Goal: Task Accomplishment & Management: Complete application form

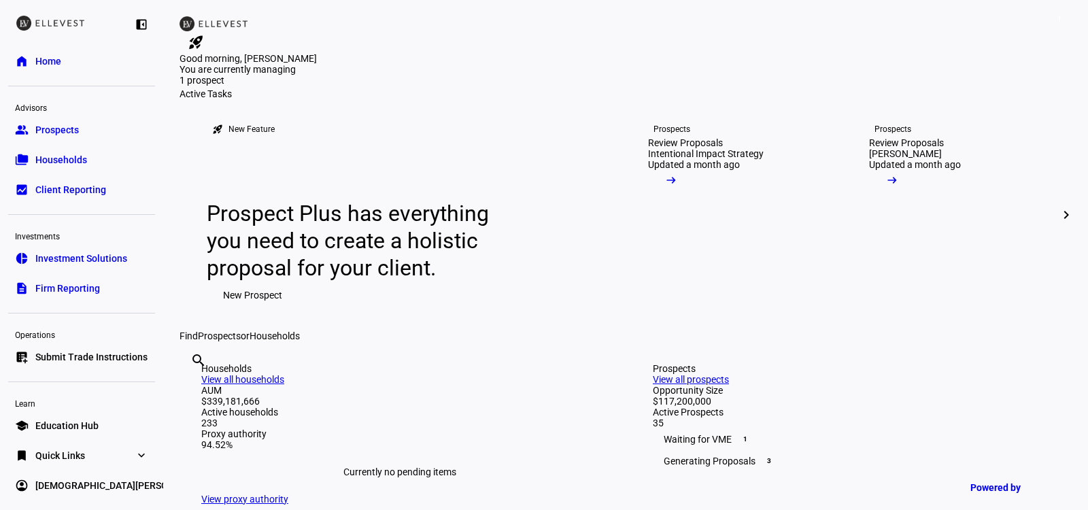
click at [80, 127] on link "group Prospects" at bounding box center [81, 129] width 147 height 27
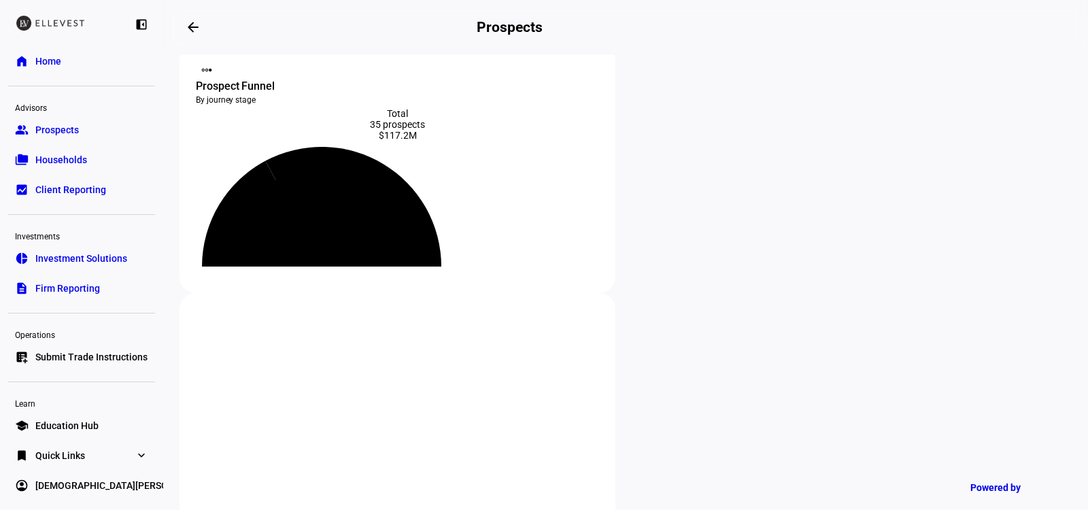
scroll to position [50, 0]
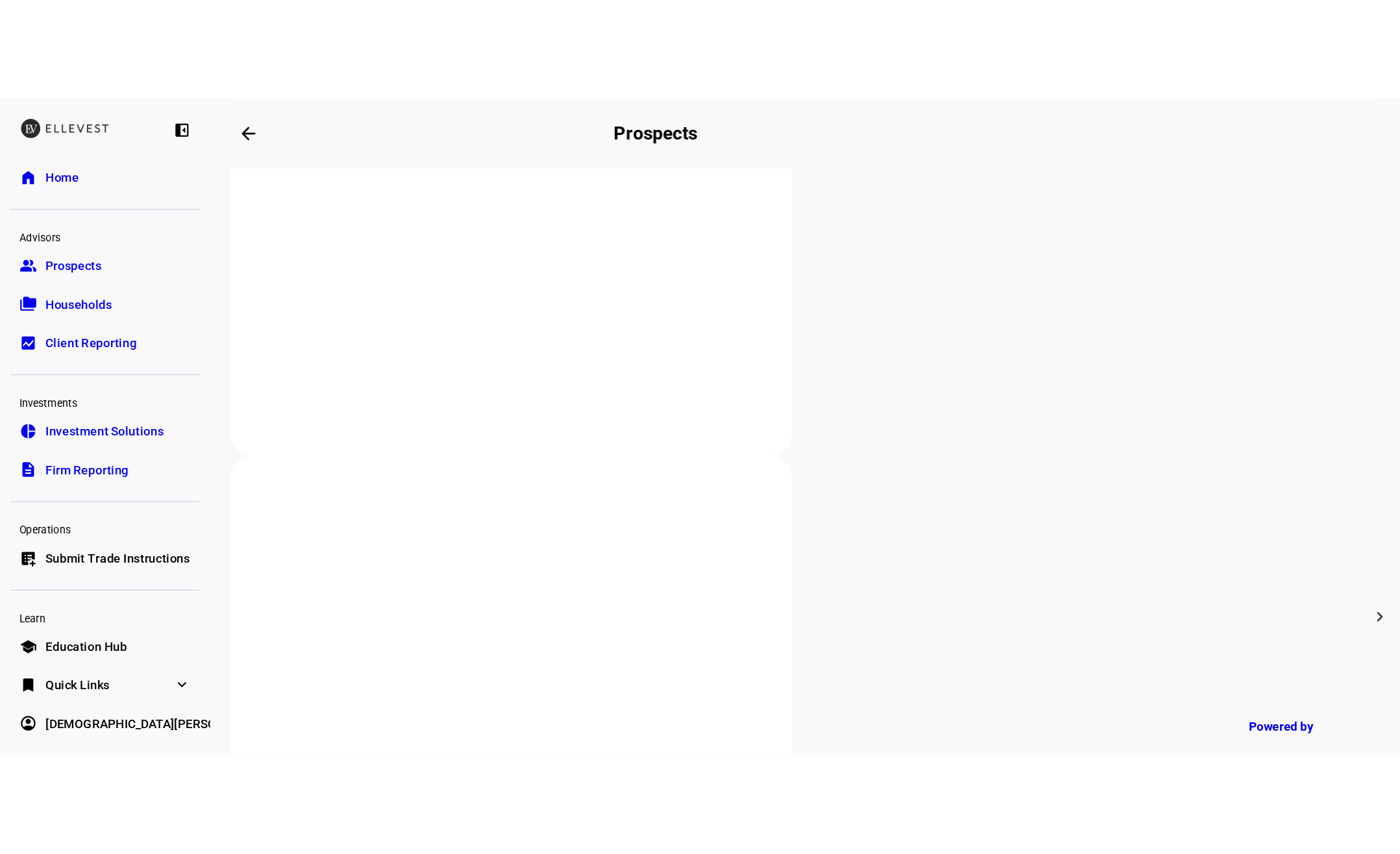
scroll to position [281, 0]
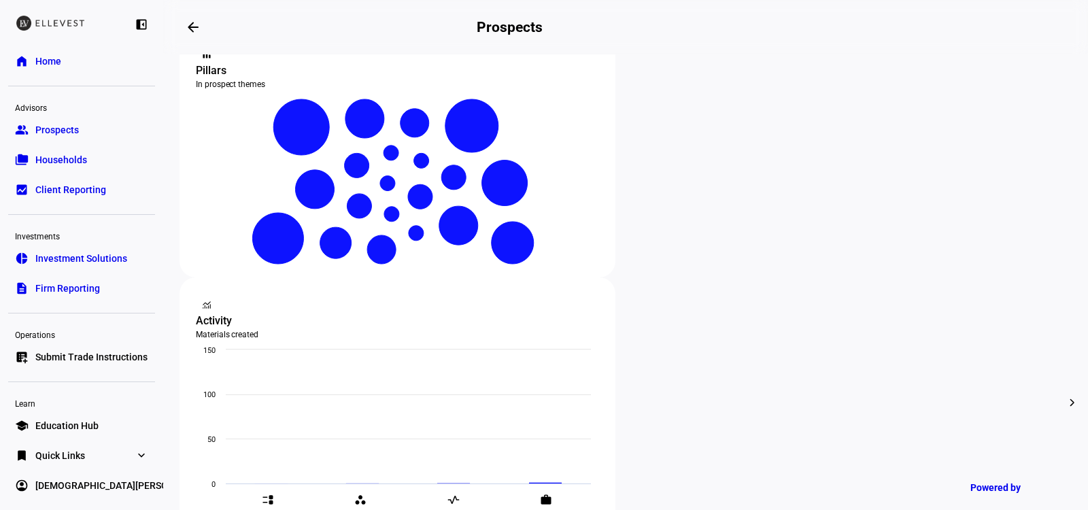
type input "barsb"
click at [88, 163] on link "folder_copy Households" at bounding box center [81, 159] width 147 height 27
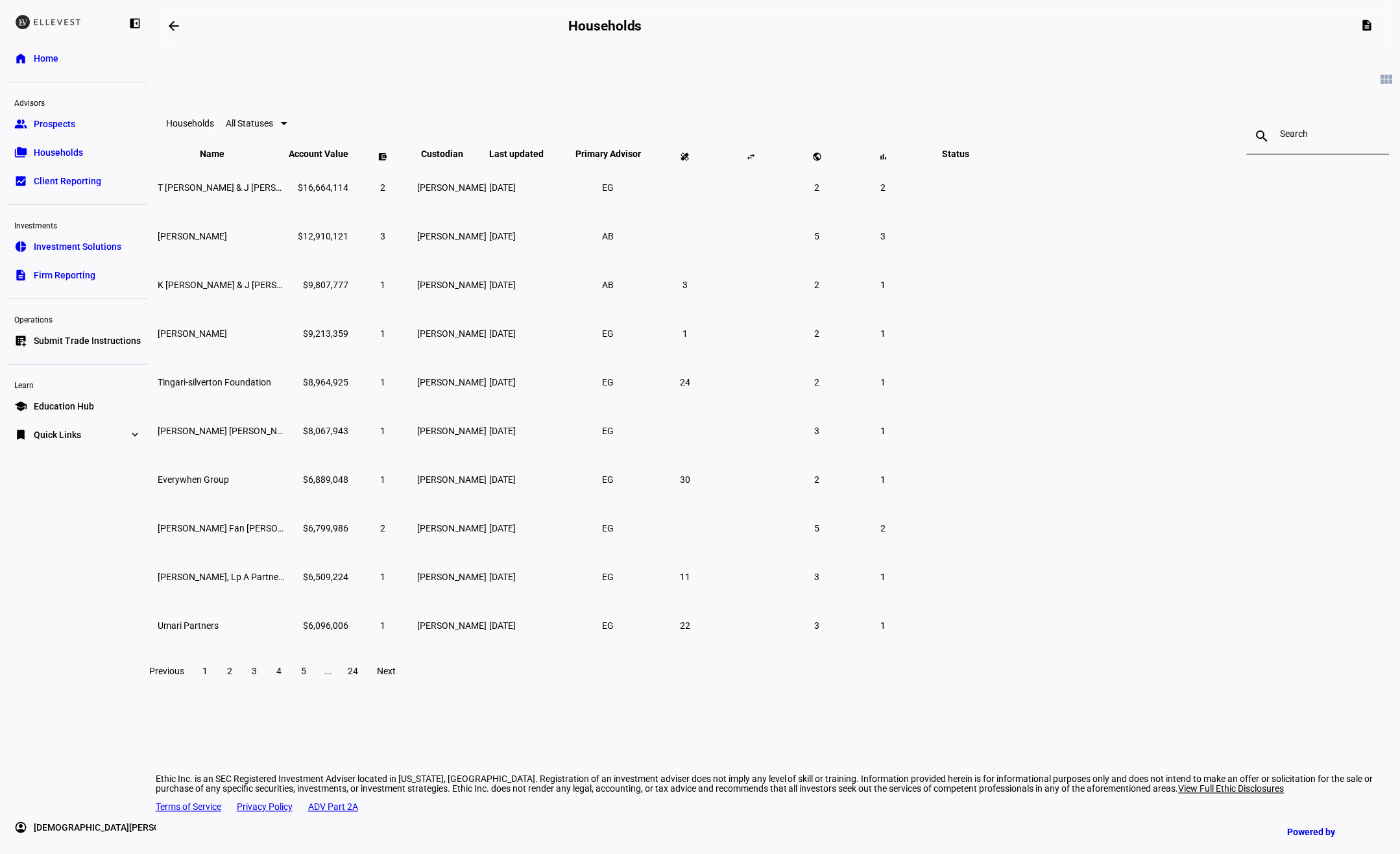
click at [121, 334] on span "Submit Trade Instructions" at bounding box center [87, 341] width 107 height 13
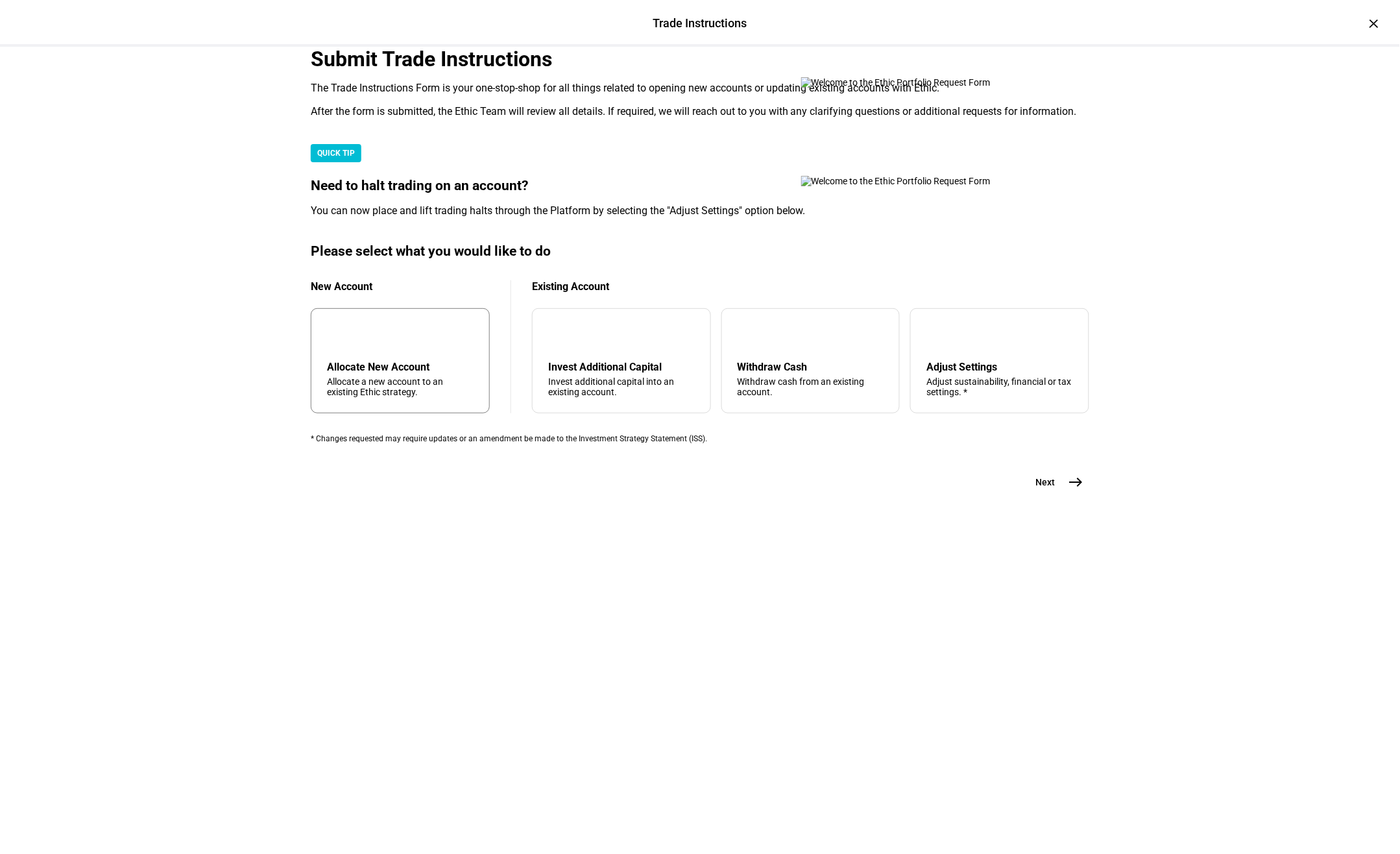
click at [435, 397] on div "Allocate a new account to an existing Ethic strategy." at bounding box center [401, 386] width 147 height 21
click at [1037, 486] on button "Next east" at bounding box center [1055, 482] width 69 height 26
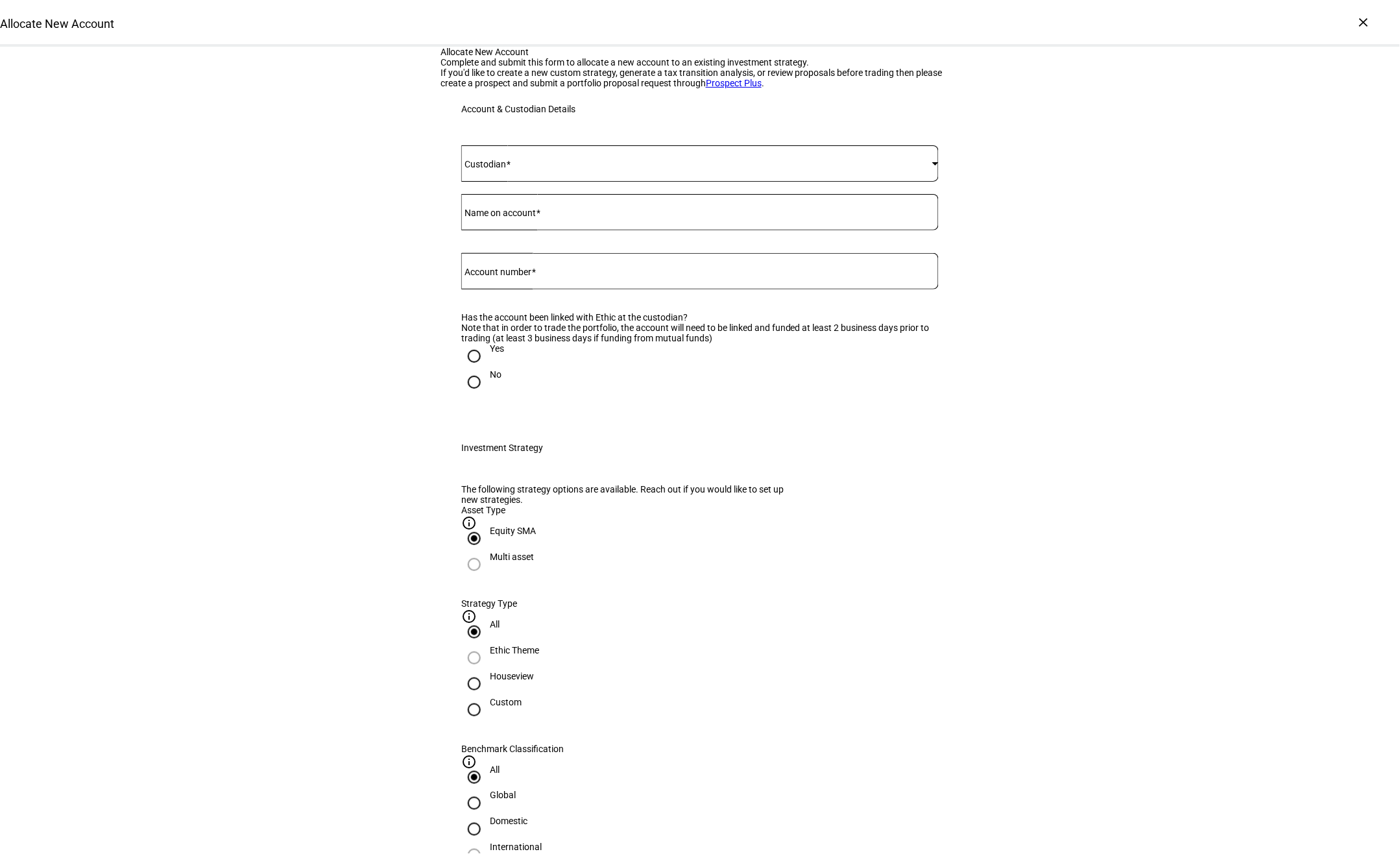
click at [506, 181] on div at bounding box center [700, 163] width 477 height 36
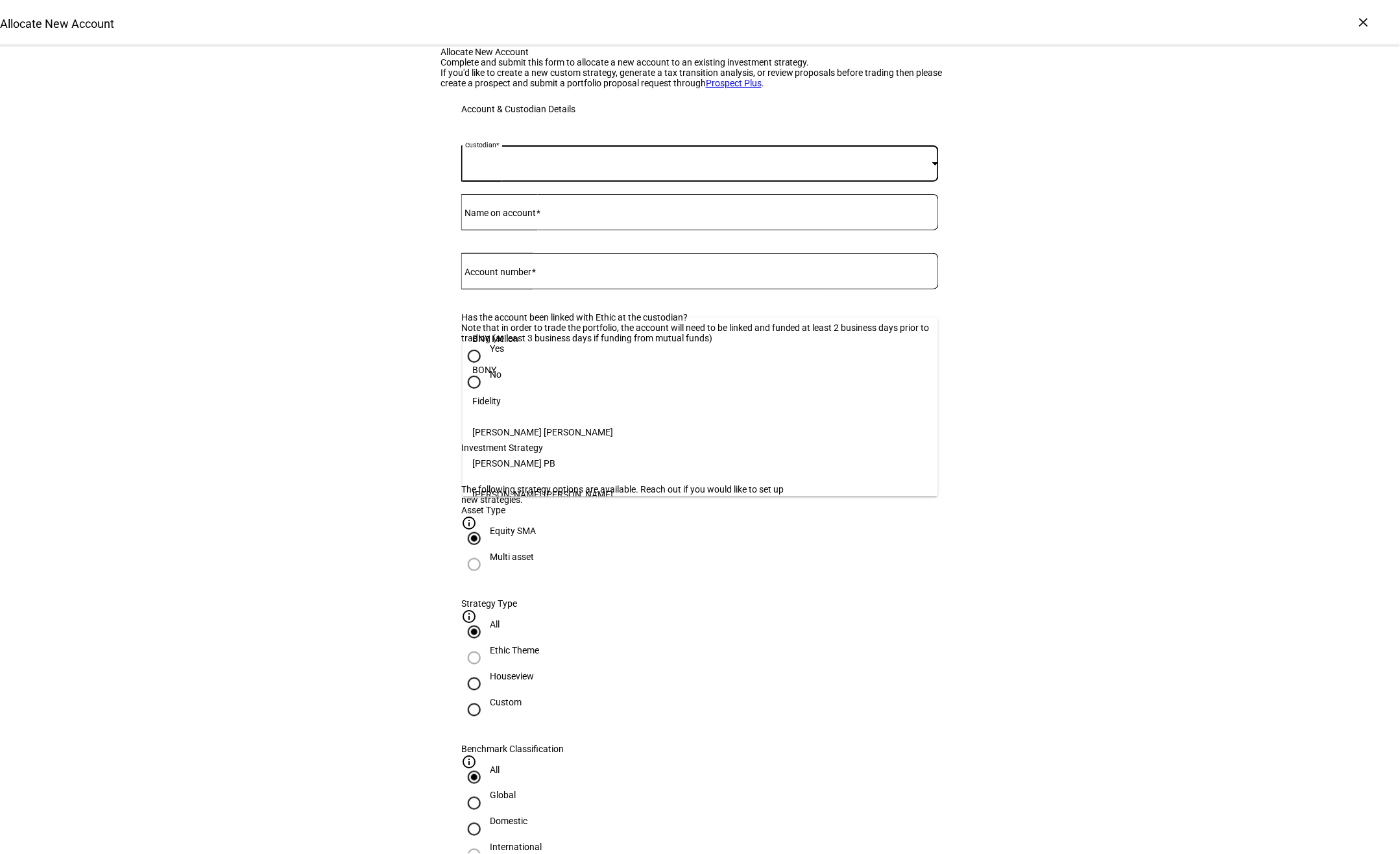
scroll to position [133, 0]
click at [518, 484] on mat-option "[PERSON_NAME]" at bounding box center [700, 486] width 476 height 31
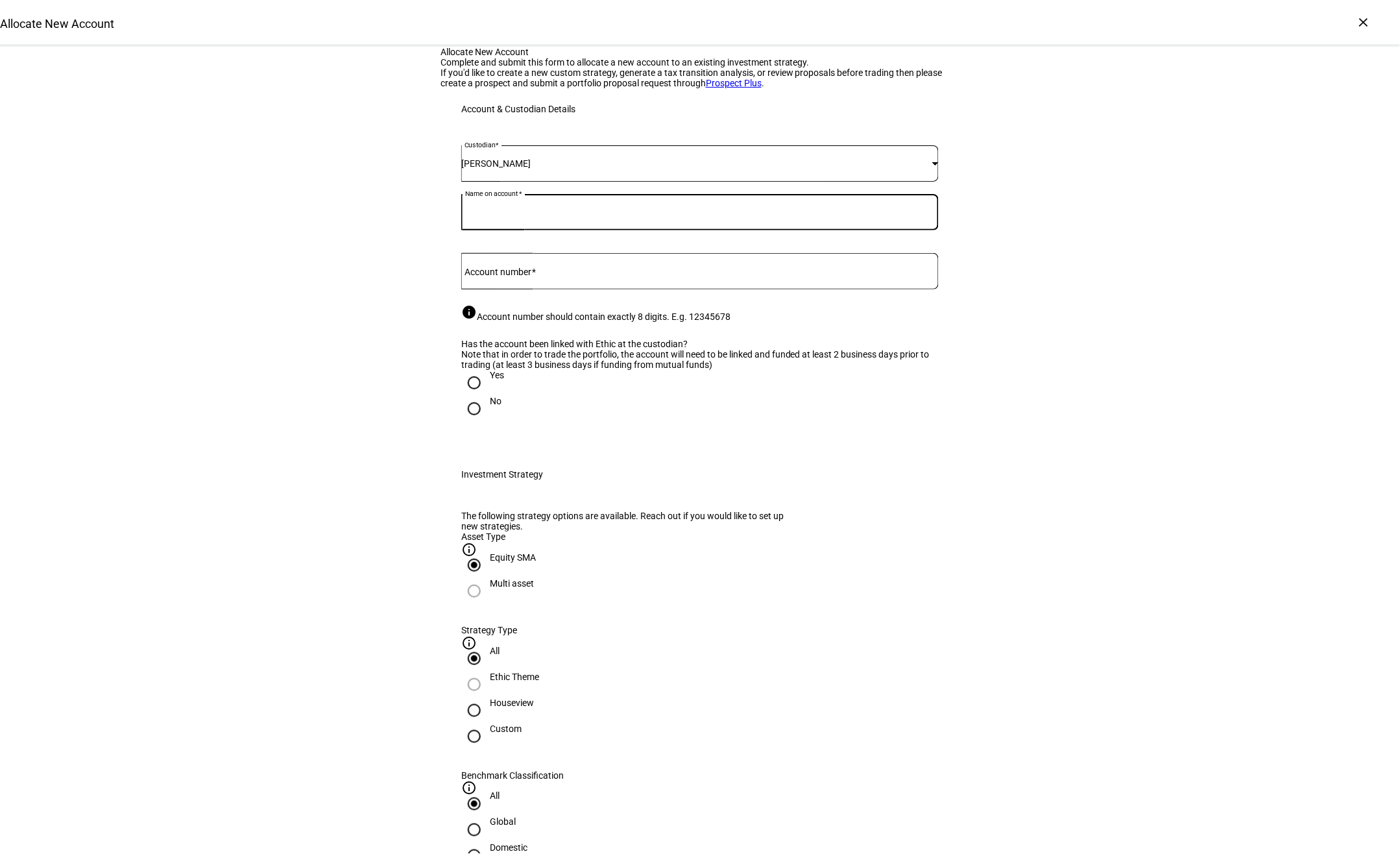
click at [585, 215] on input "Name on account" at bounding box center [700, 209] width 477 height 10
type input "T"
type input "Lucky Star Living Trust"
type input "88985422"
click at [479, 396] on input "Yes" at bounding box center [473, 383] width 26 height 26
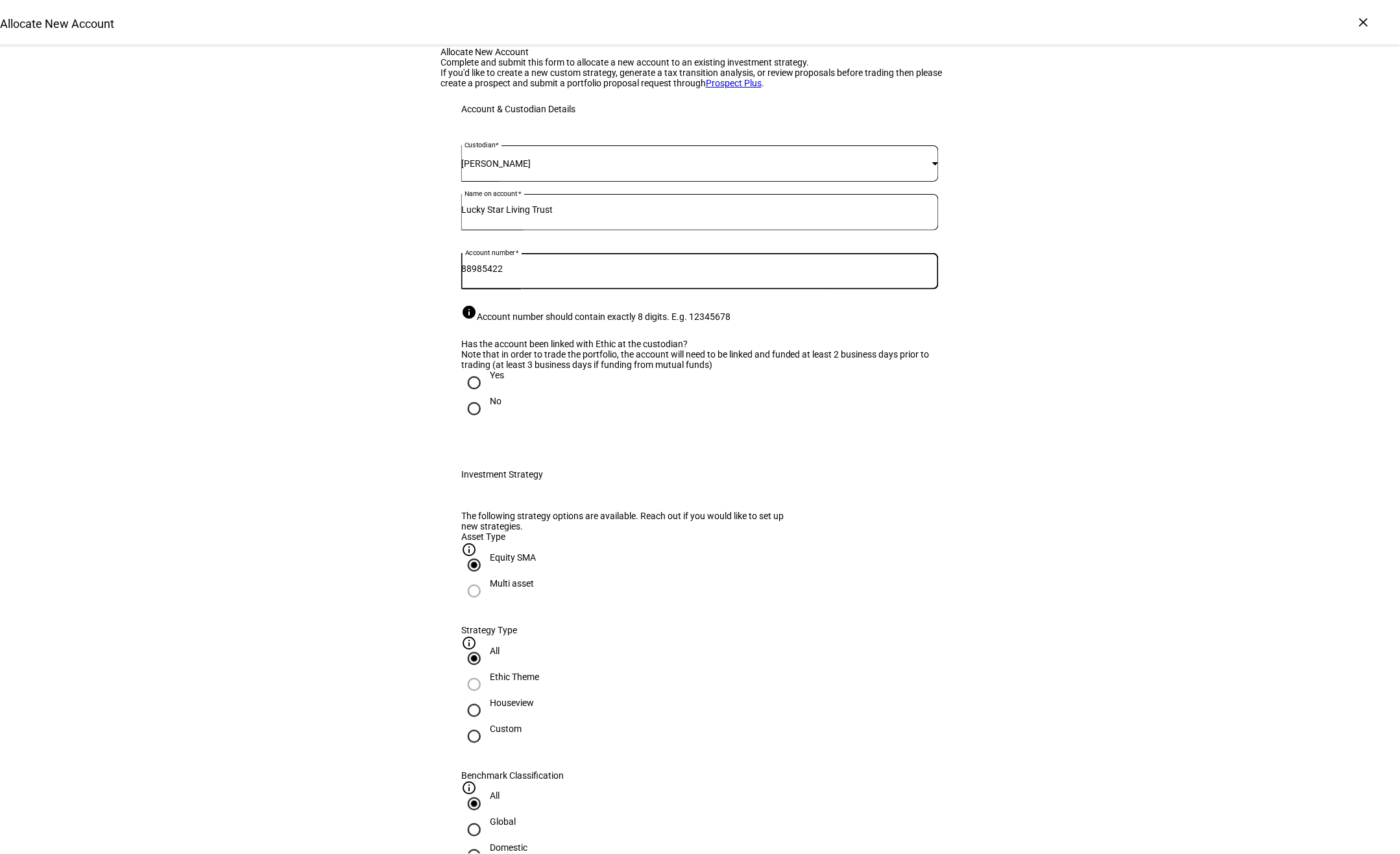
radio input "true"
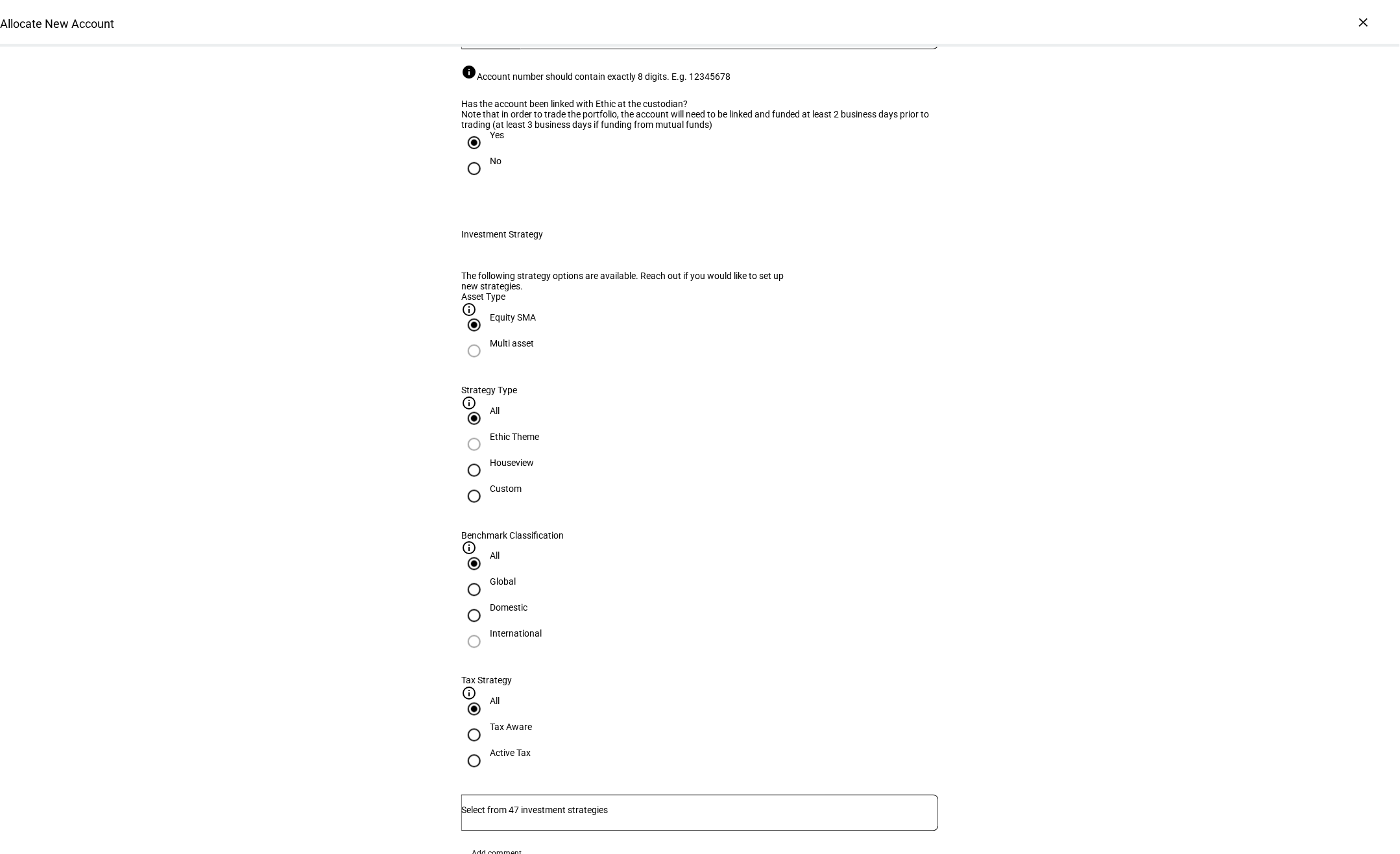
drag, startPoint x: 611, startPoint y: 584, endPoint x: 595, endPoint y: 624, distance: 43.1
click at [534, 468] on div "Houseview" at bounding box center [512, 462] width 44 height 10
click at [488, 483] on input "Houseview" at bounding box center [473, 469] width 26 height 26
radio input "true"
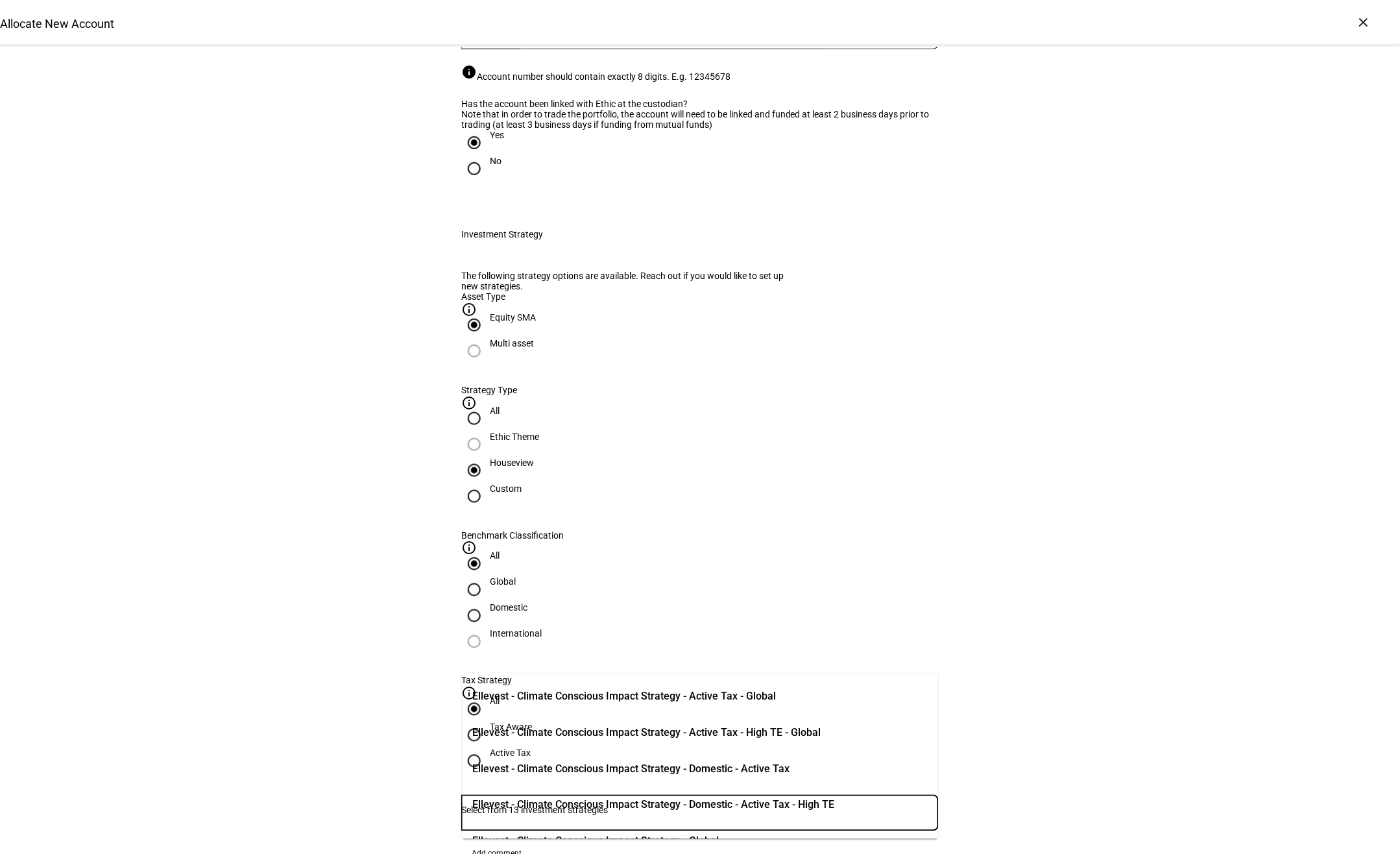
click at [587, 486] on input "Number" at bounding box center [700, 810] width 477 height 10
click at [488, 486] on input "Active Tax" at bounding box center [473, 760] width 26 height 26
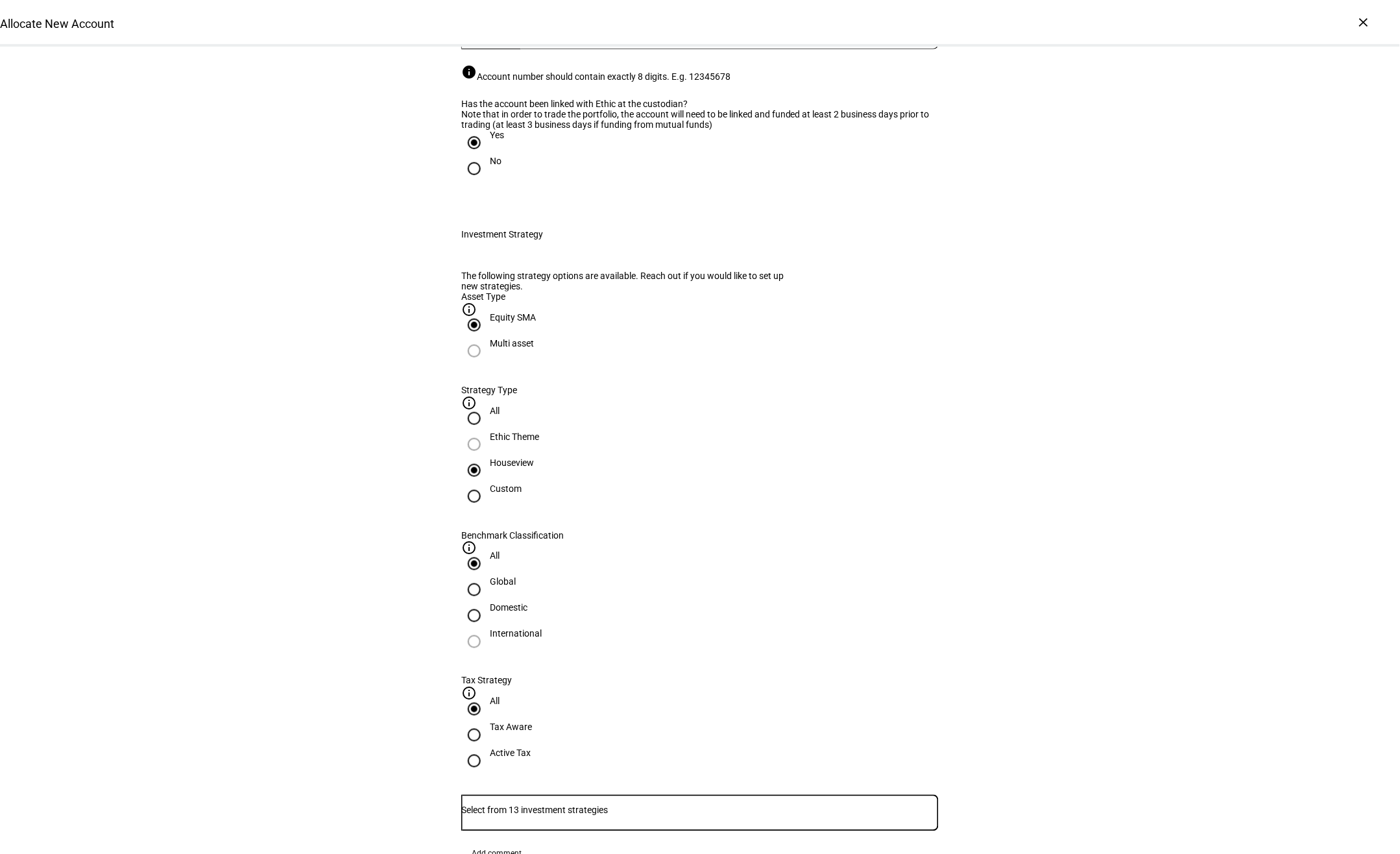
radio input "true"
click at [842, 486] on input "Number" at bounding box center [700, 810] width 477 height 10
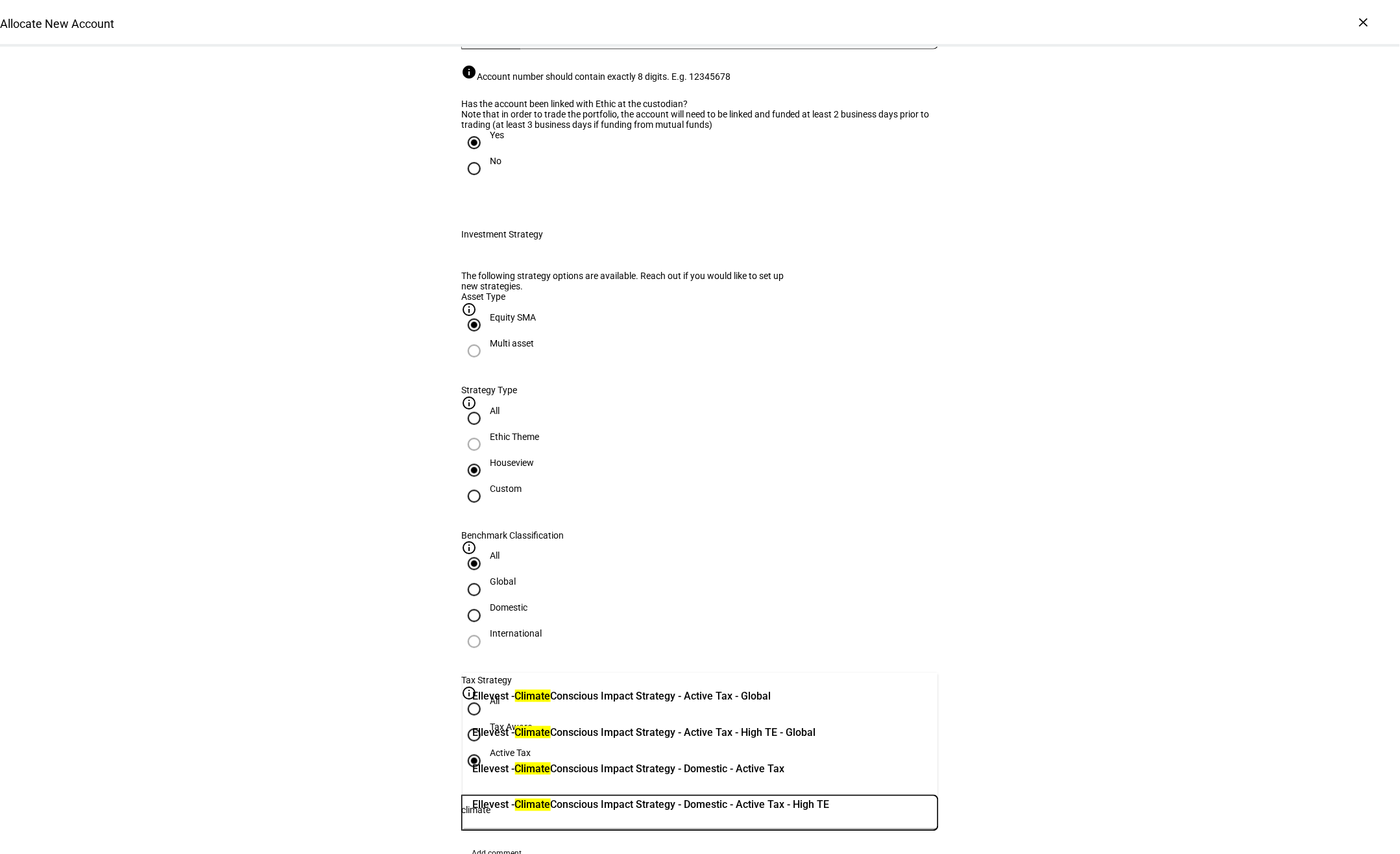
type input "climate"
click at [771, 486] on span "Ellevest - Climate Conscious Impact Strategy - Active Tax - Global" at bounding box center [622, 696] width 299 height 15
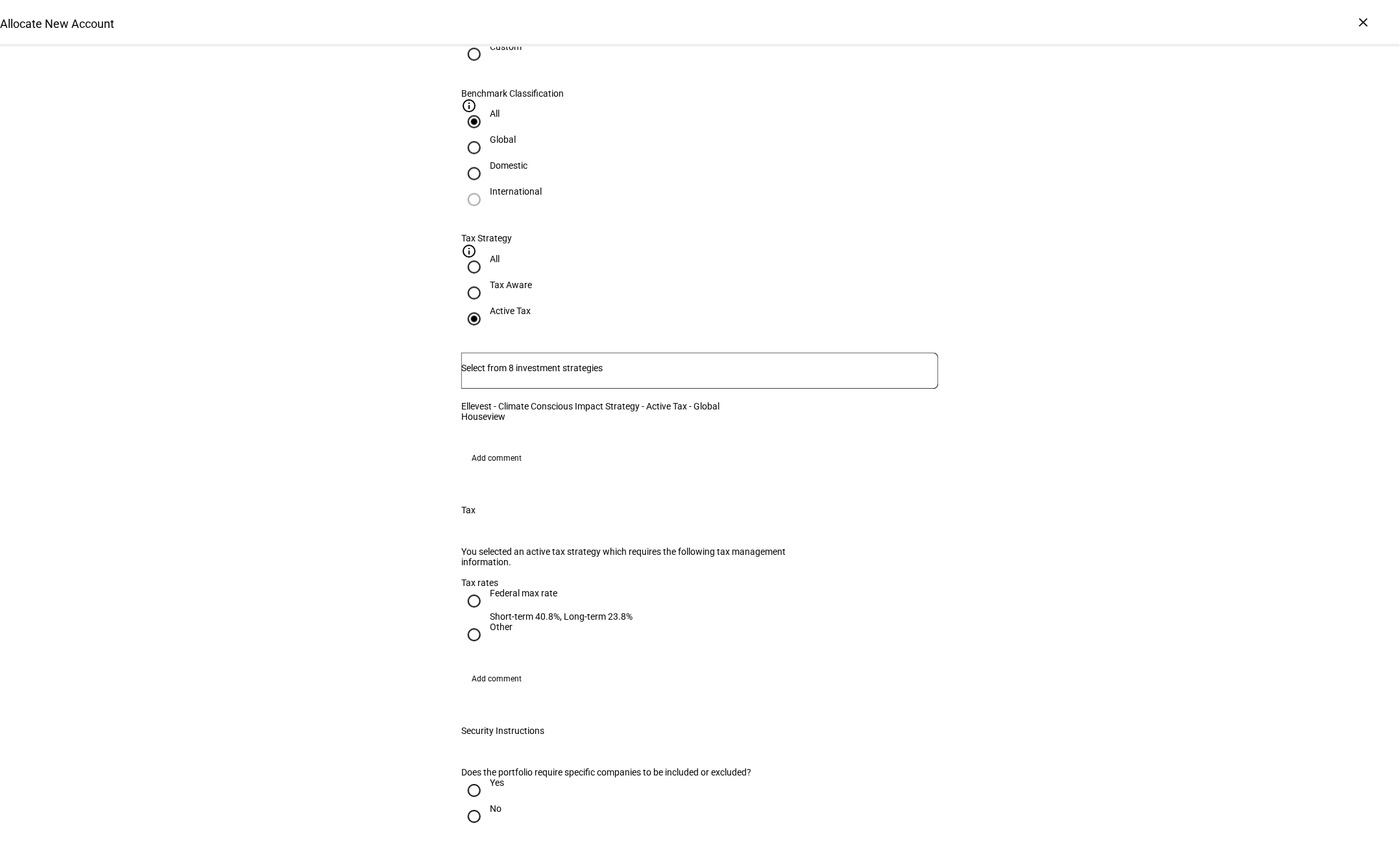
scroll to position [695, 0]
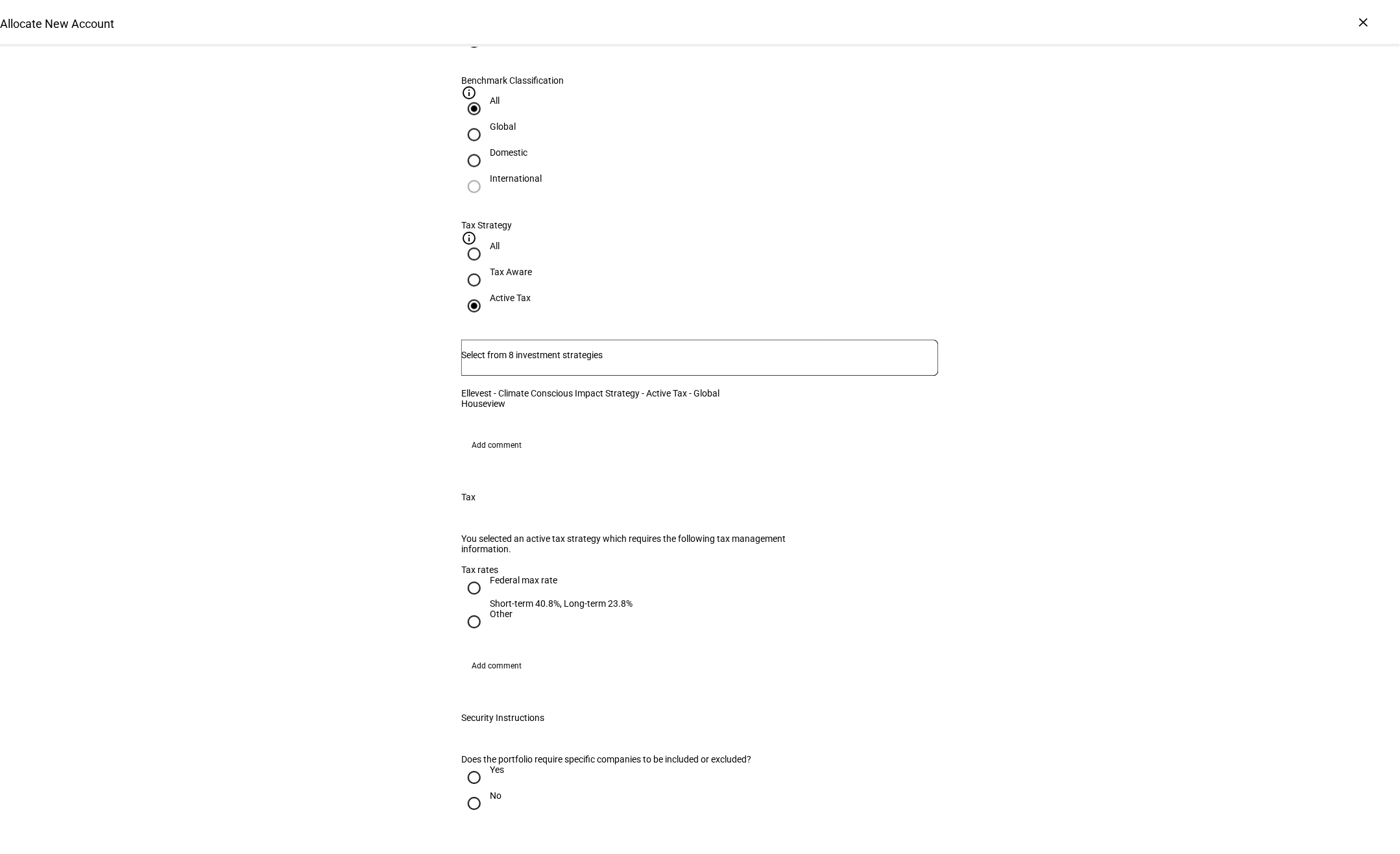
click at [476, 486] on input "Federal max rate Short-term 40.8%, Long-term 23.8%" at bounding box center [473, 588] width 26 height 26
radio input "true"
click at [481, 486] on input "Yes" at bounding box center [473, 778] width 26 height 26
radio input "true"
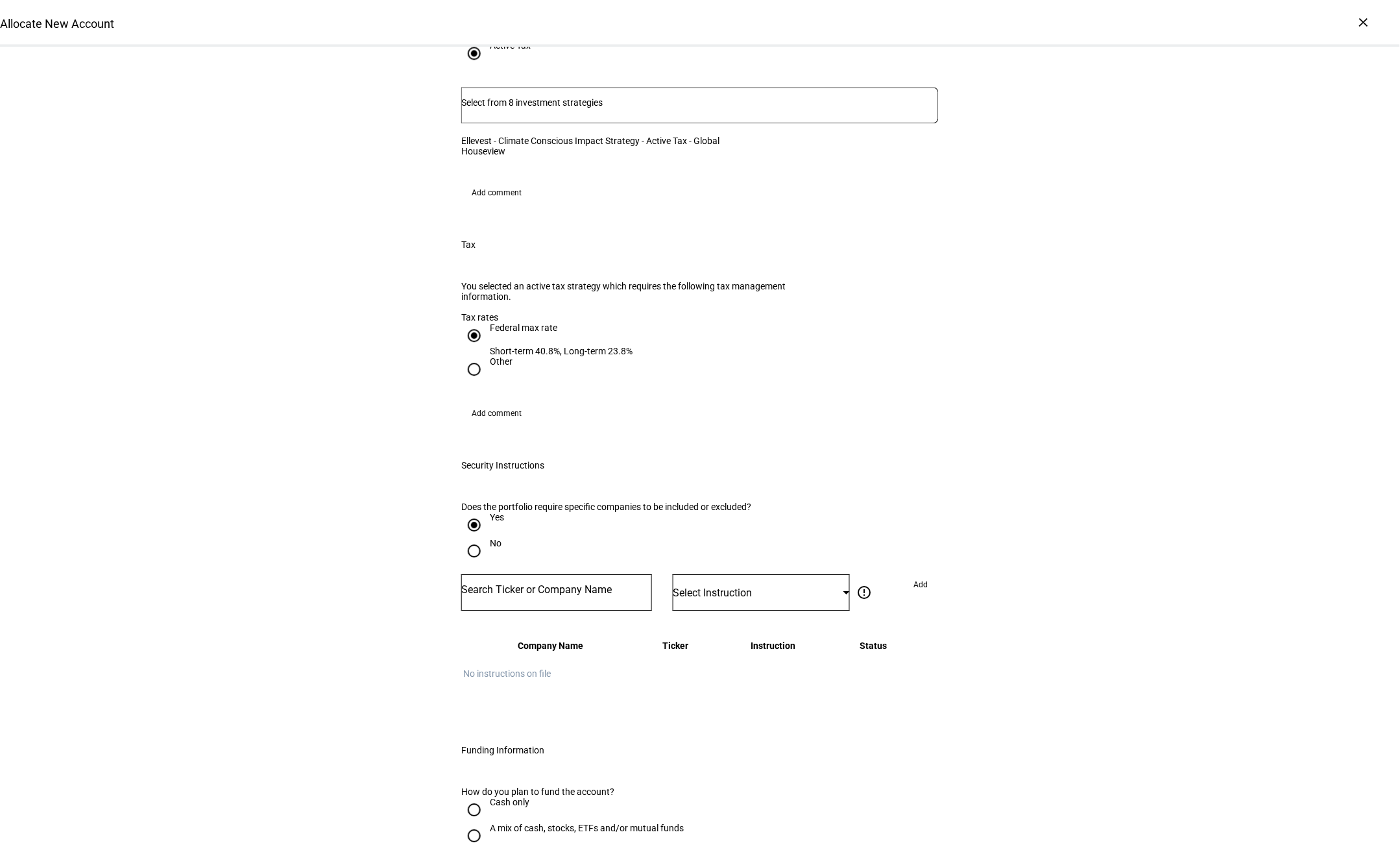
scroll to position [986, 0]
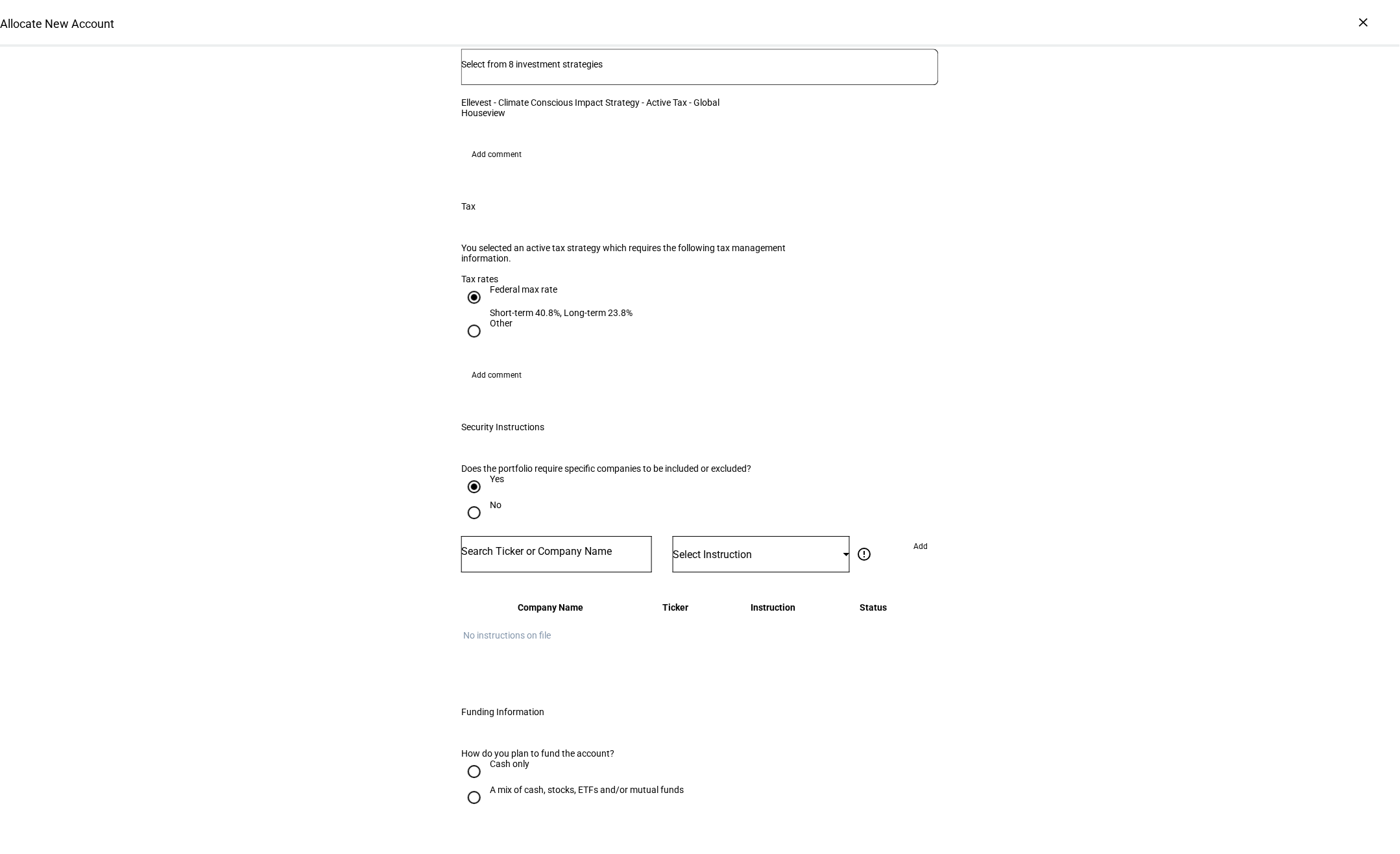
click at [559, 486] on div at bounding box center [556, 554] width 191 height 36
click at [562, 486] on input "Number" at bounding box center [556, 551] width 191 height 10
type input "AMZN"
drag, startPoint x: 523, startPoint y: 630, endPoint x: 578, endPoint y: 619, distance: 56.1
click at [523, 486] on div "[DOMAIN_NAME] INC" at bounding box center [522, 631] width 98 height 15
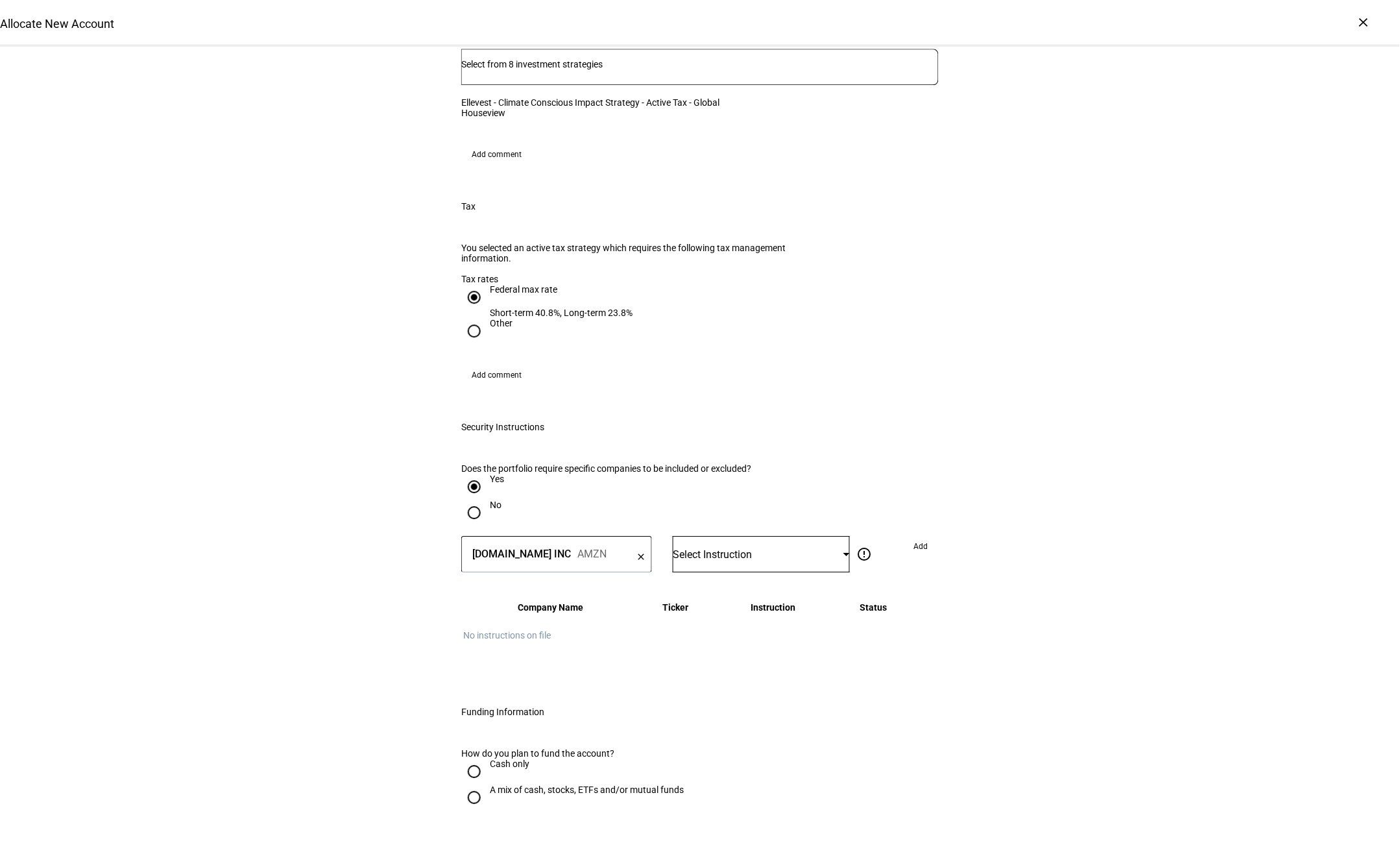
click at [746, 486] on div "Select Instruction" at bounding box center [758, 553] width 171 height 12
click at [729, 486] on span "Do Not Buy" at bounding box center [707, 696] width 46 height 10
click at [920, 486] on span "Add" at bounding box center [921, 547] width 14 height 21
click at [532, 486] on div at bounding box center [556, 554] width 191 height 36
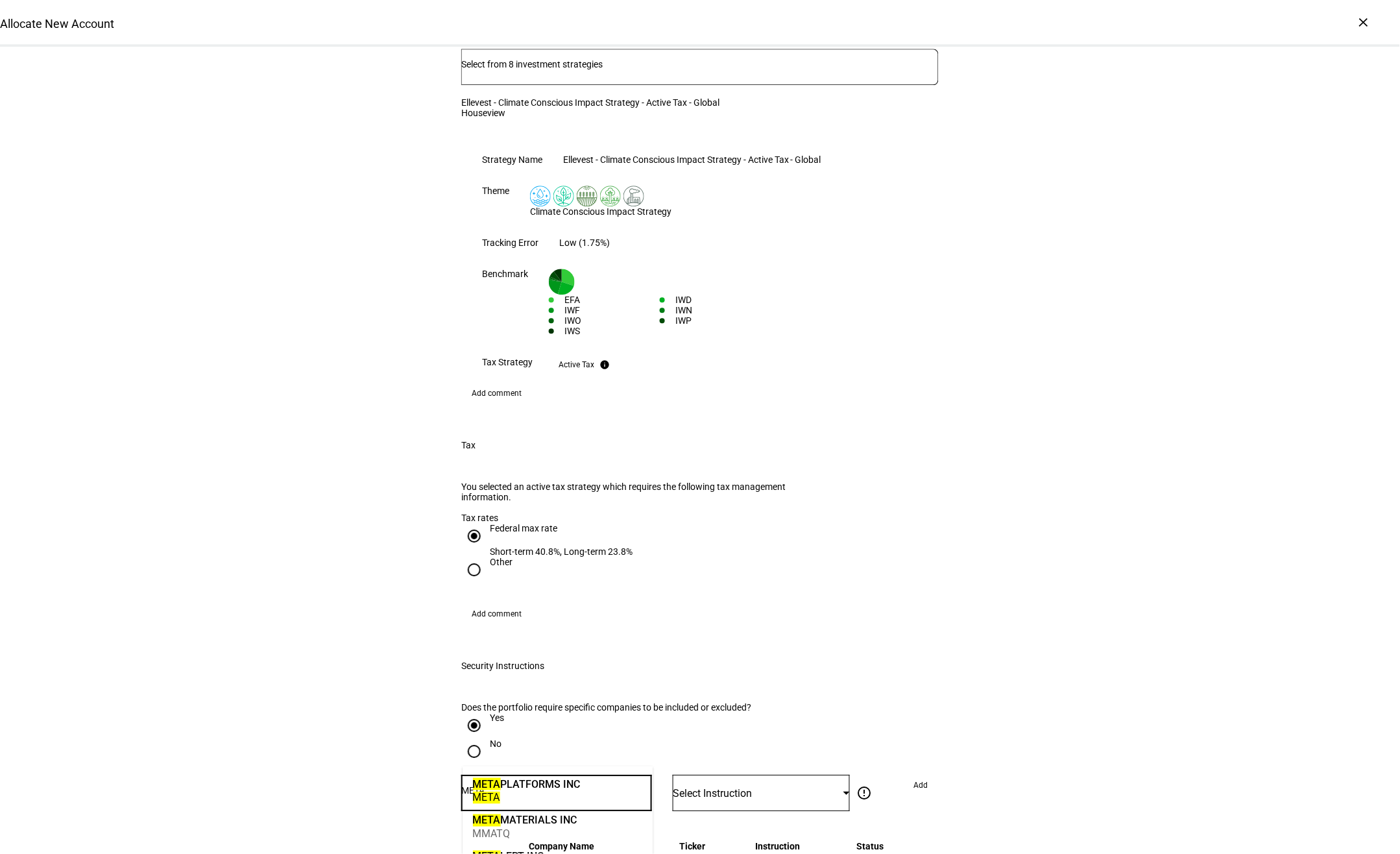
type input "META"
drag, startPoint x: 518, startPoint y: 791, endPoint x: 553, endPoint y: 781, distance: 36.4
click at [518, 486] on div "META" at bounding box center [527, 797] width 108 height 12
click at [733, 486] on span "Select Instruction" at bounding box center [712, 793] width 79 height 12
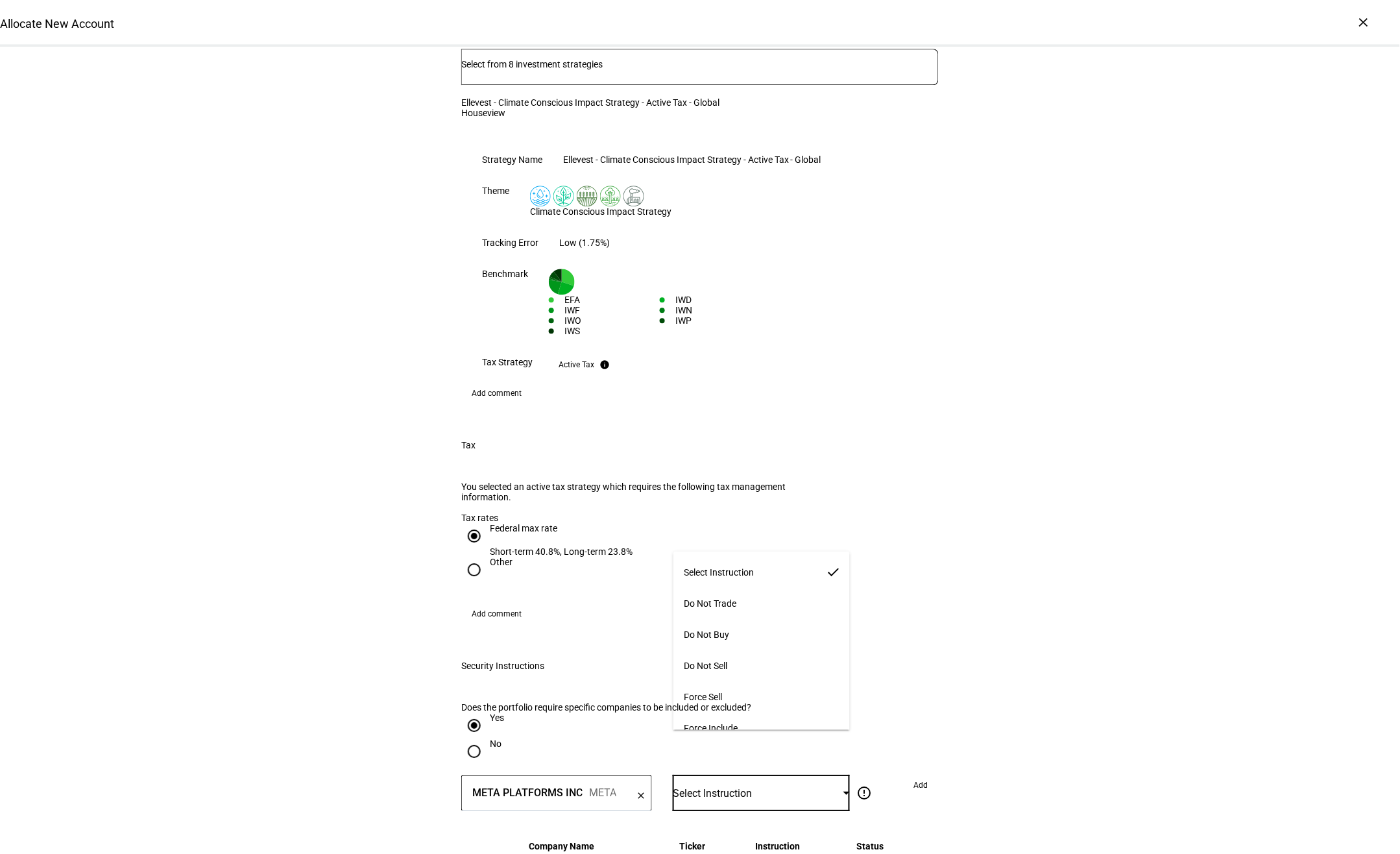
click at [723, 486] on span "Do Not Buy" at bounding box center [707, 634] width 46 height 10
click at [908, 486] on span at bounding box center [921, 785] width 35 height 21
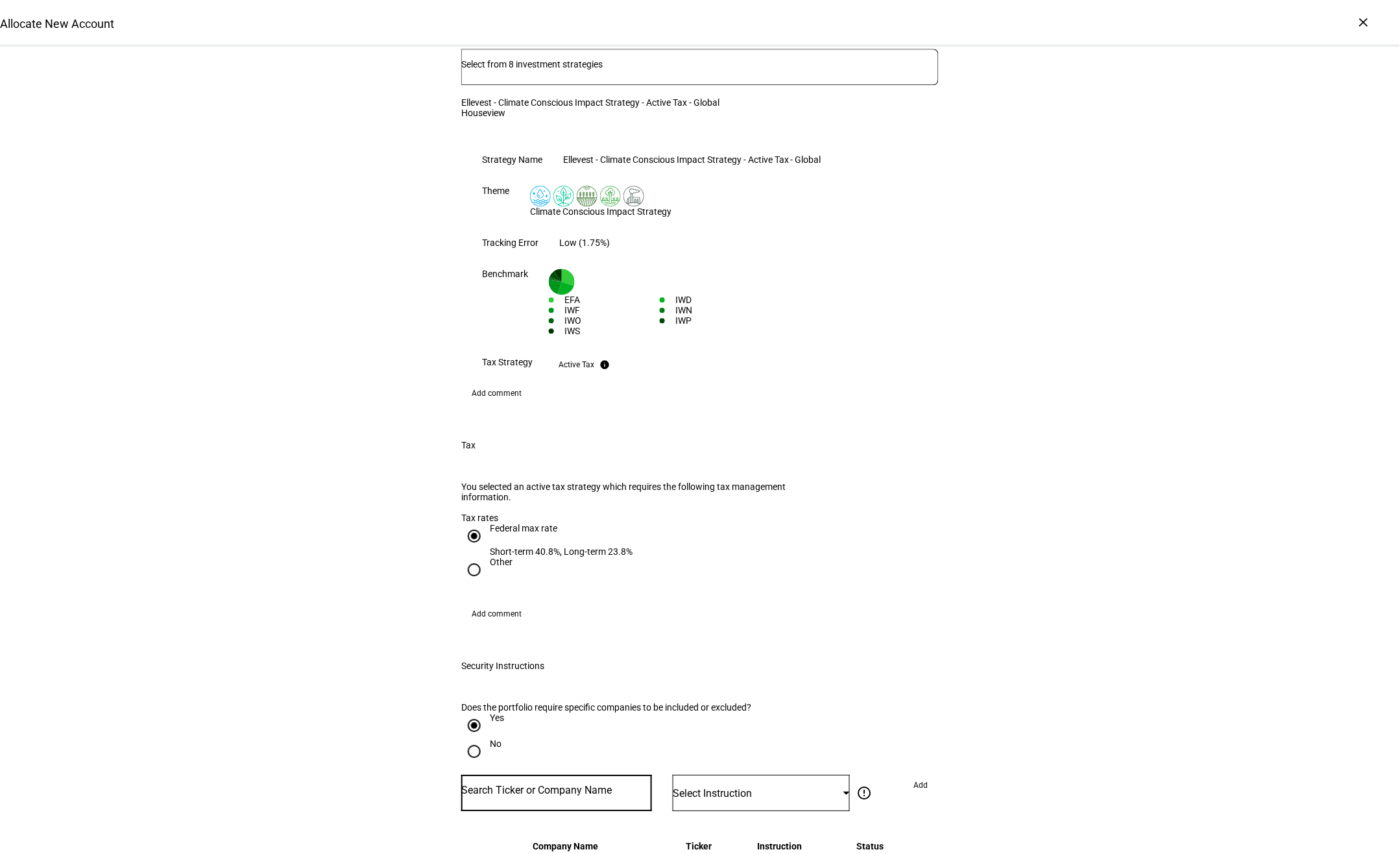
click at [548, 486] on input "Number" at bounding box center [556, 790] width 191 height 10
type input "TSLA"
click at [546, 486] on mat-option "TESLA INC TSLA" at bounding box center [558, 789] width 191 height 36
click at [723, 486] on div at bounding box center [762, 817] width 178 height 12
click at [733, 486] on span "Select Instruction" at bounding box center [712, 793] width 79 height 12
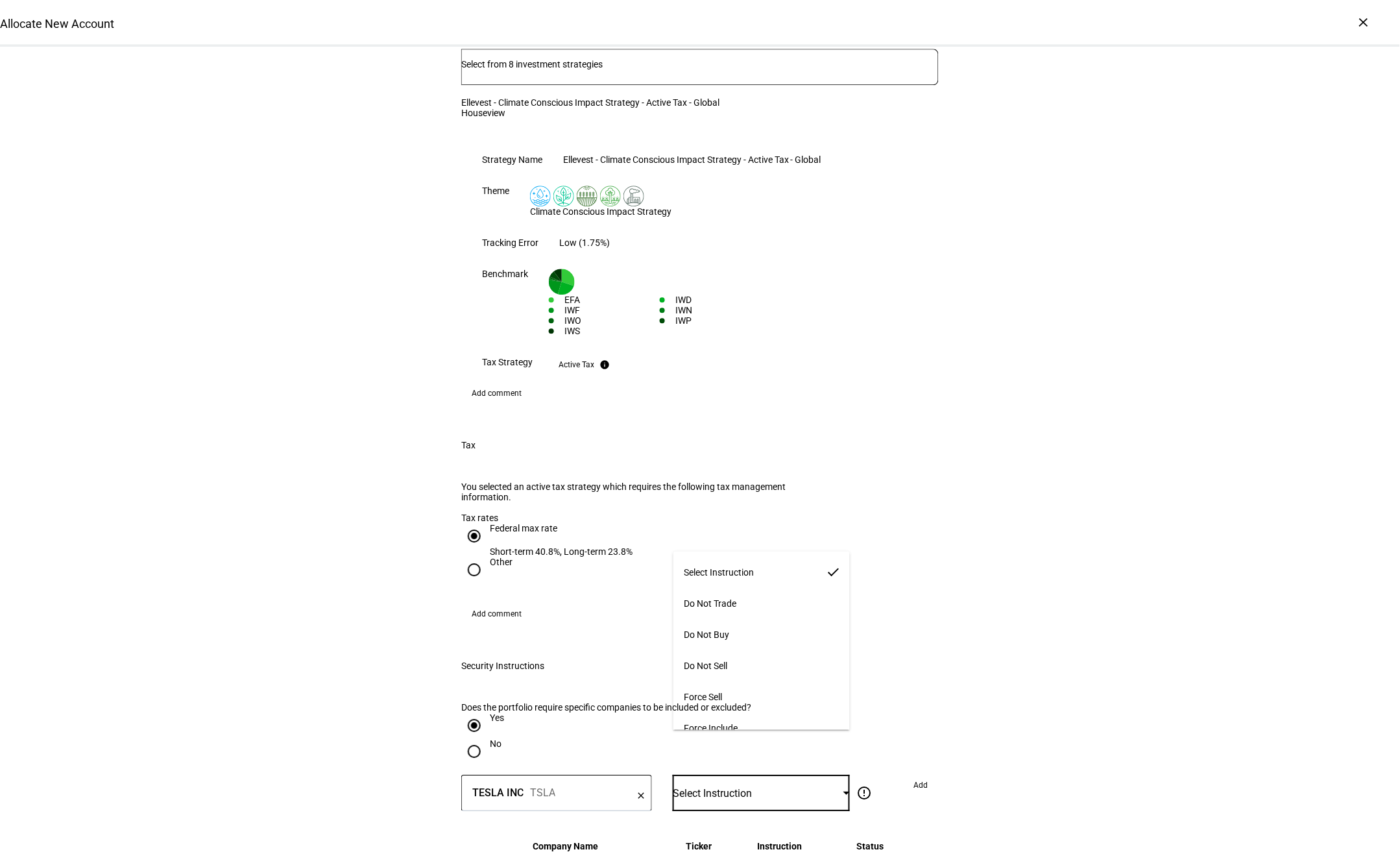
click at [741, 486] on mat-option "Do Not Buy" at bounding box center [762, 635] width 177 height 31
click at [915, 486] on span "Add" at bounding box center [921, 785] width 14 height 21
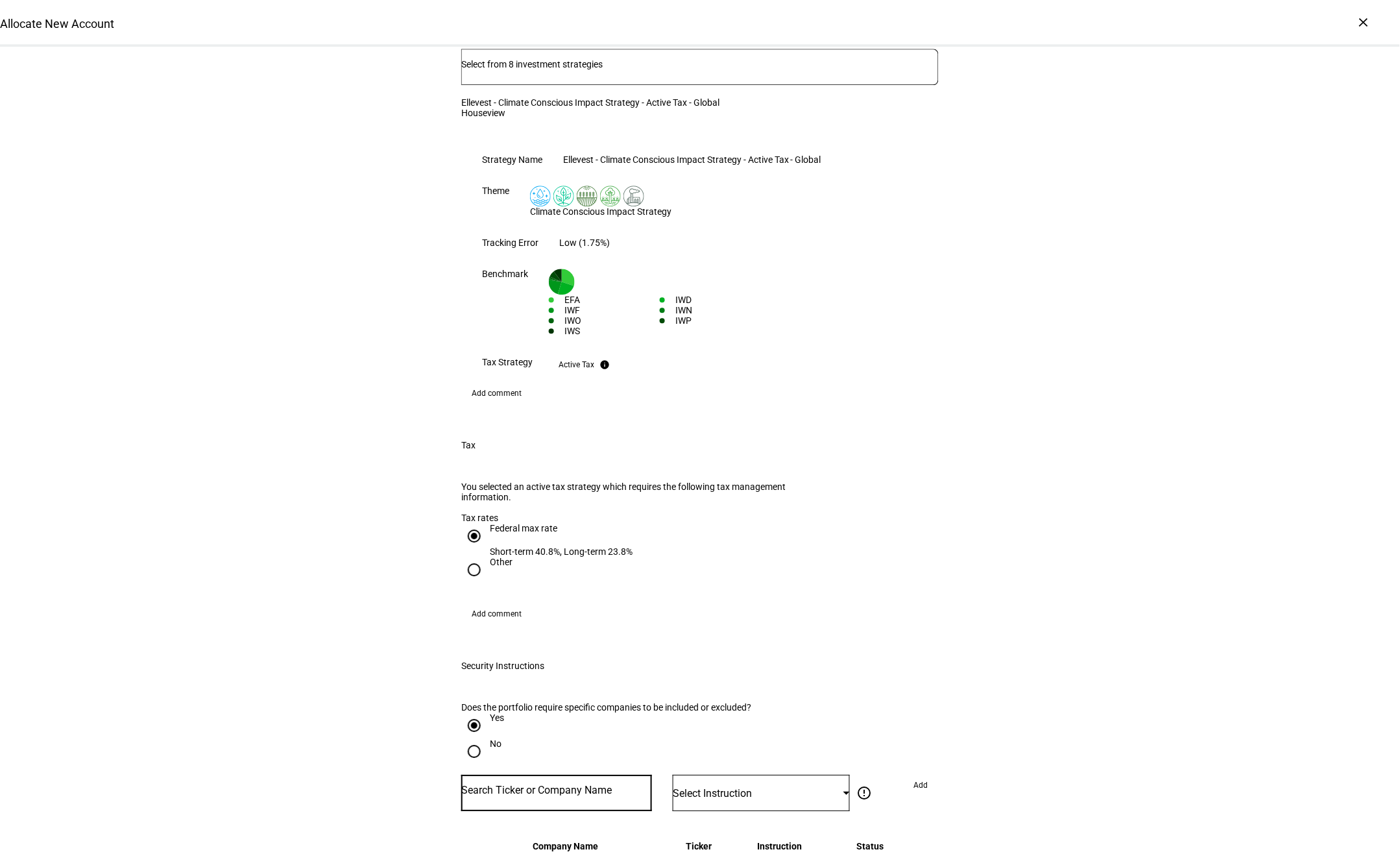
click at [554, 486] on input "Number" at bounding box center [556, 790] width 191 height 10
type input "STT"
click at [565, 486] on div "STT" at bounding box center [523, 797] width 100 height 12
click at [769, 486] on div "Select Instruction" at bounding box center [762, 793] width 178 height 36
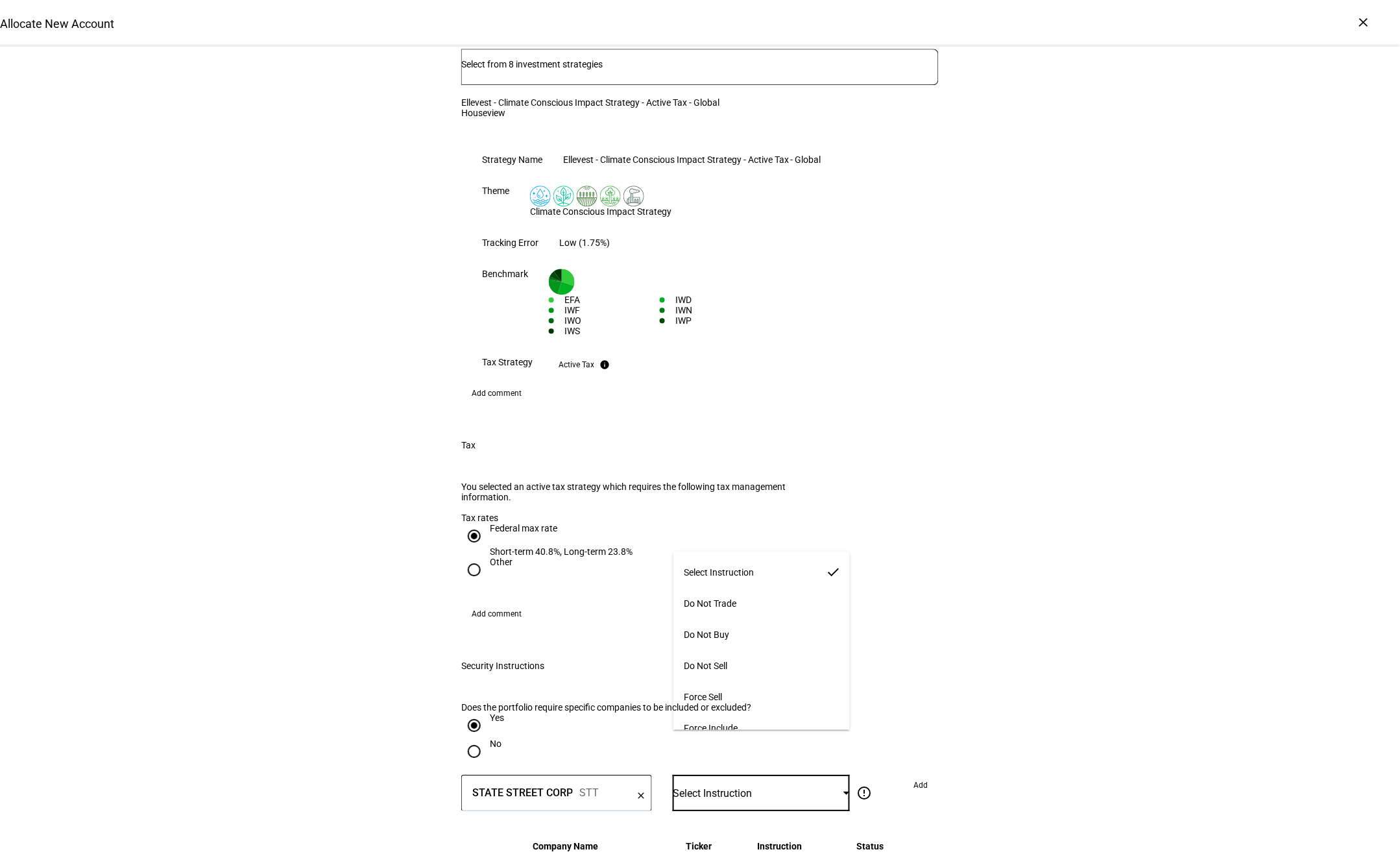
click at [724, 486] on span "Do Not Buy" at bounding box center [707, 634] width 46 height 10
drag, startPoint x: 928, startPoint y: 747, endPoint x: 862, endPoint y: 741, distance: 66.3
click at [928, 486] on span "Add" at bounding box center [921, 785] width 14 height 21
click at [592, 486] on input "Number" at bounding box center [556, 790] width 191 height 10
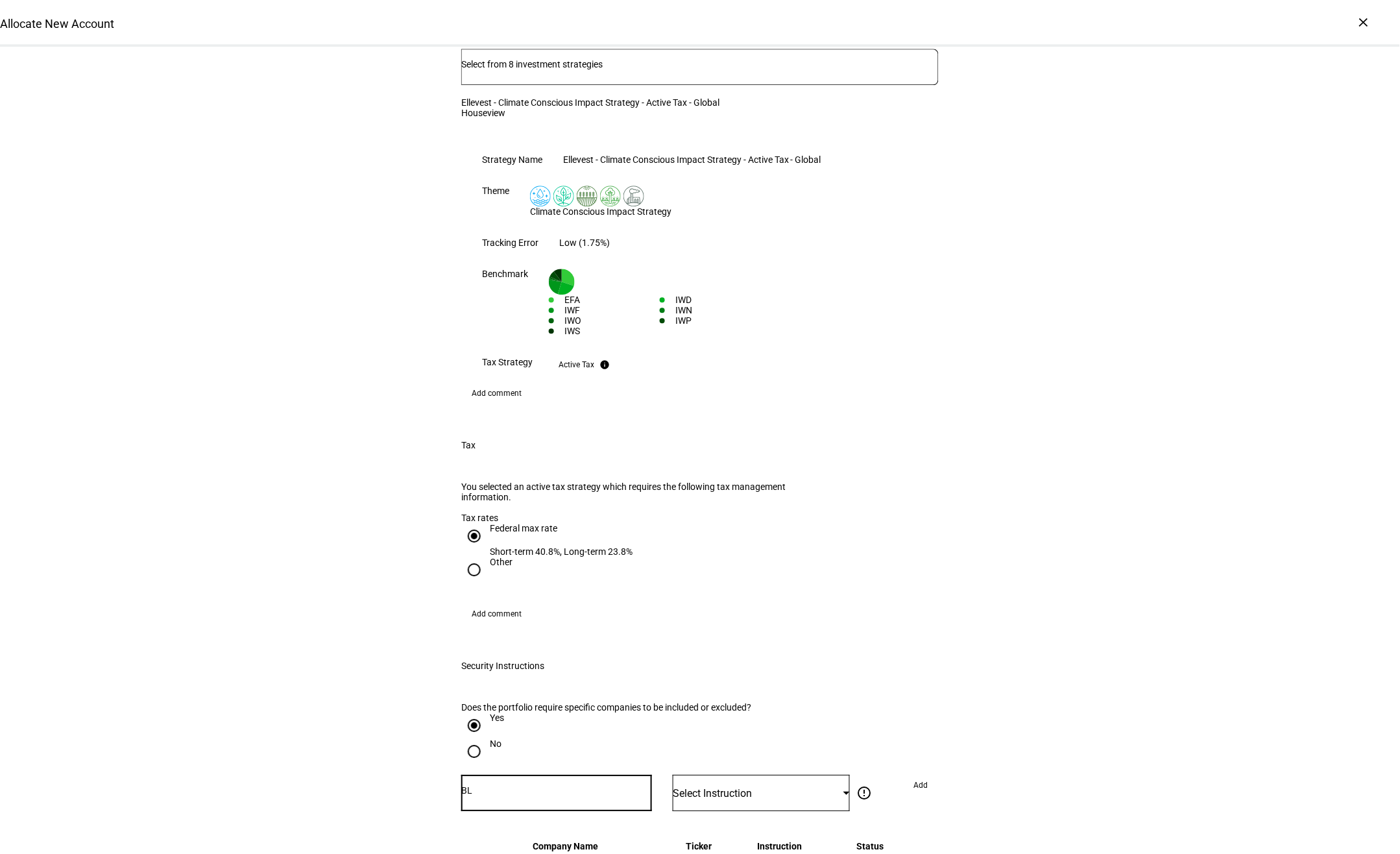
type input "BLK"
click at [557, 486] on mat-option "BLACKROCK INC BLK" at bounding box center [558, 789] width 191 height 36
click at [705, 486] on span "Select Instruction" at bounding box center [712, 793] width 79 height 12
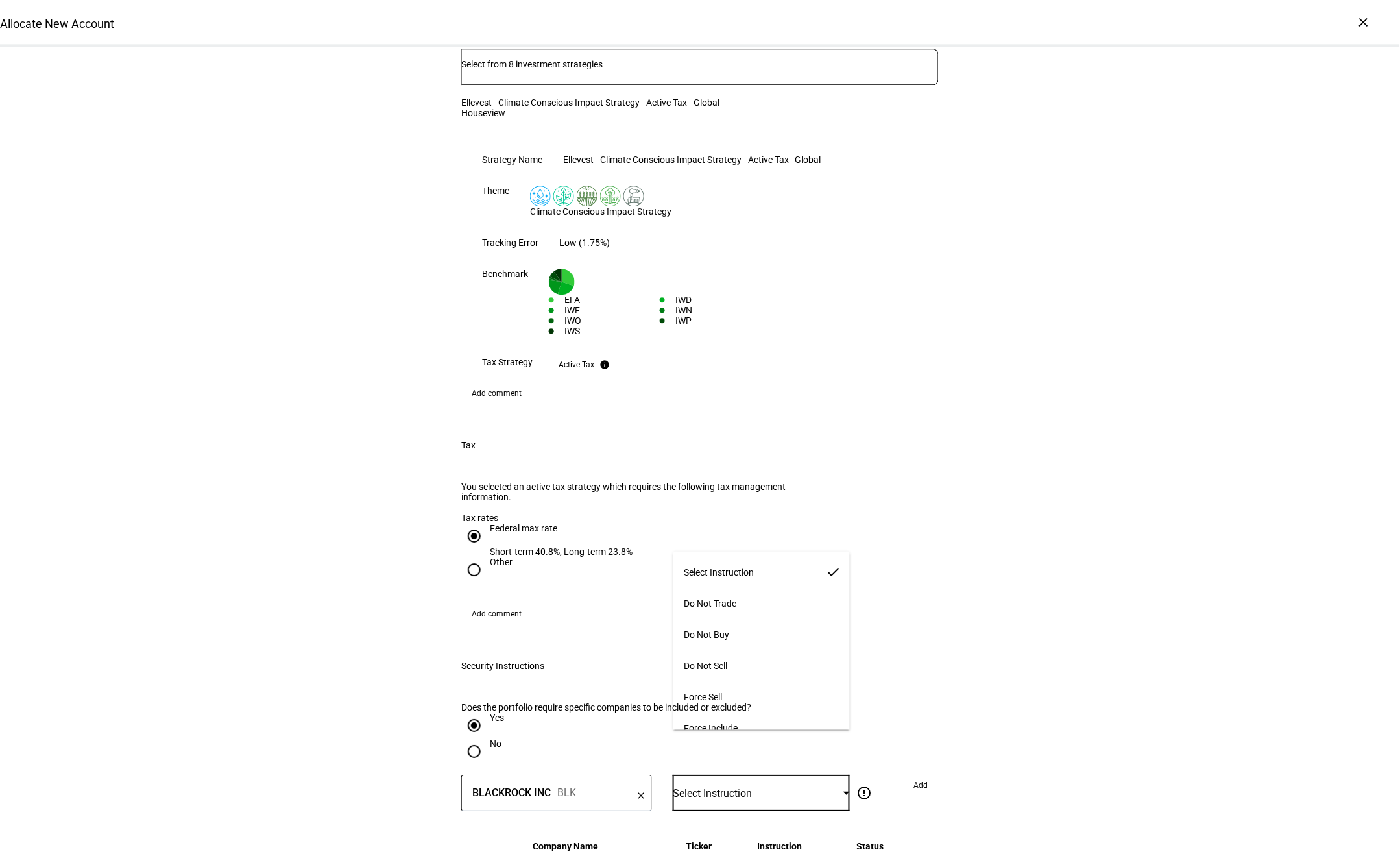
drag, startPoint x: 737, startPoint y: 627, endPoint x: 829, endPoint y: 661, distance: 98.1
click at [737, 486] on mat-option "Do Not Buy" at bounding box center [762, 635] width 177 height 31
click at [917, 486] on span "Add" at bounding box center [921, 785] width 14 height 21
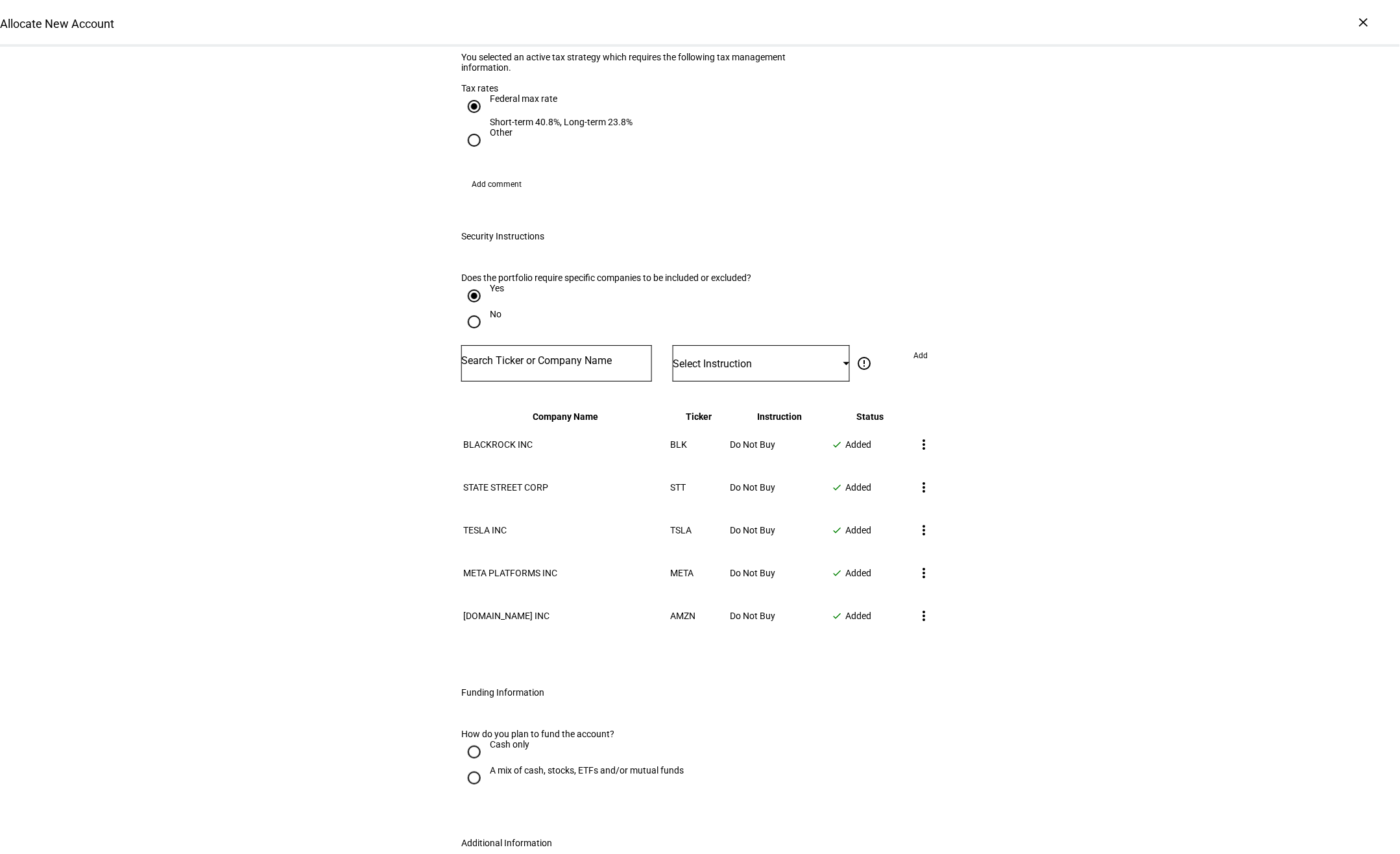
scroll to position [1418, 0]
click at [481, 486] on input "Cash only" at bounding box center [473, 749] width 26 height 26
radio input "true"
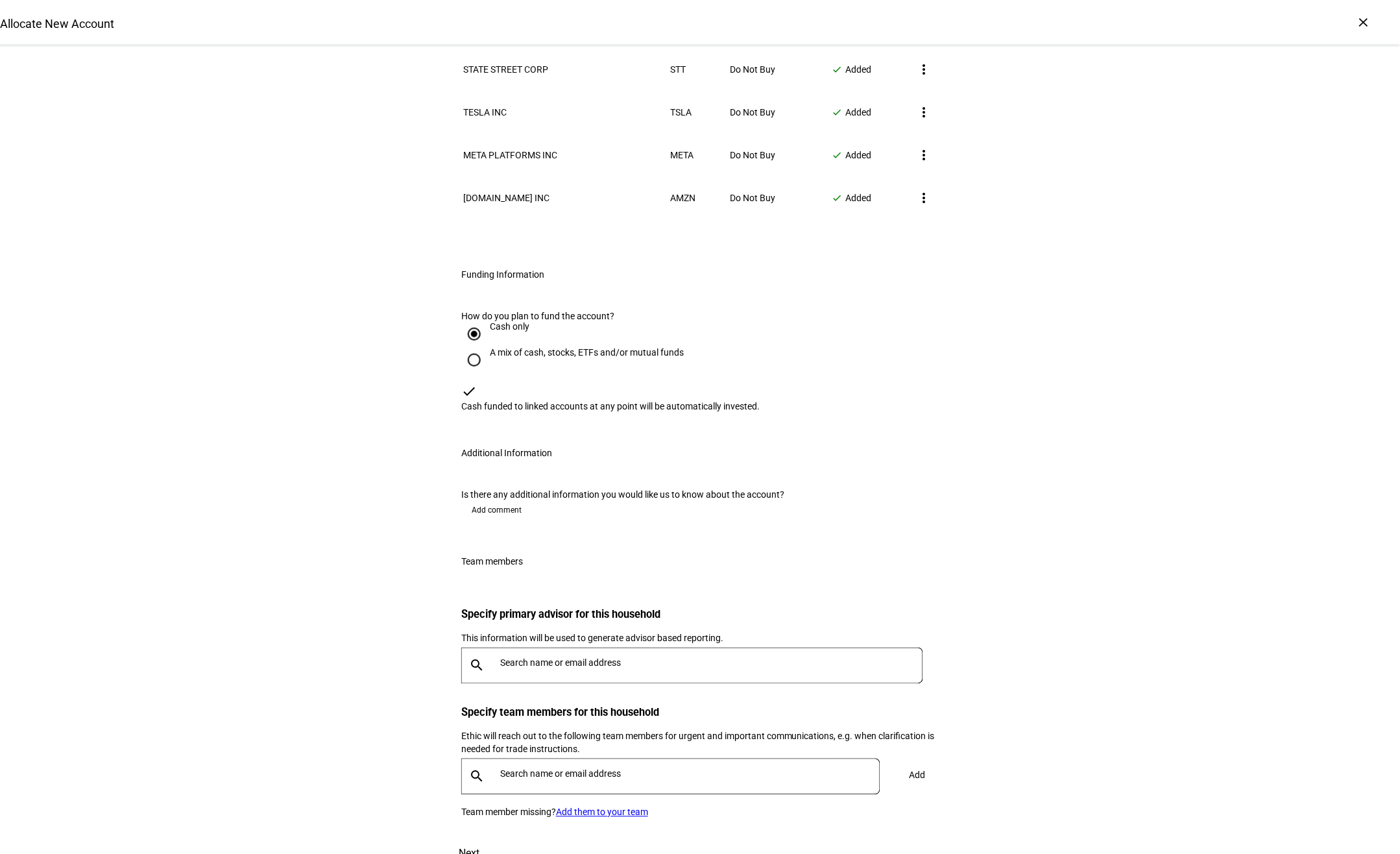
scroll to position [1863, 0]
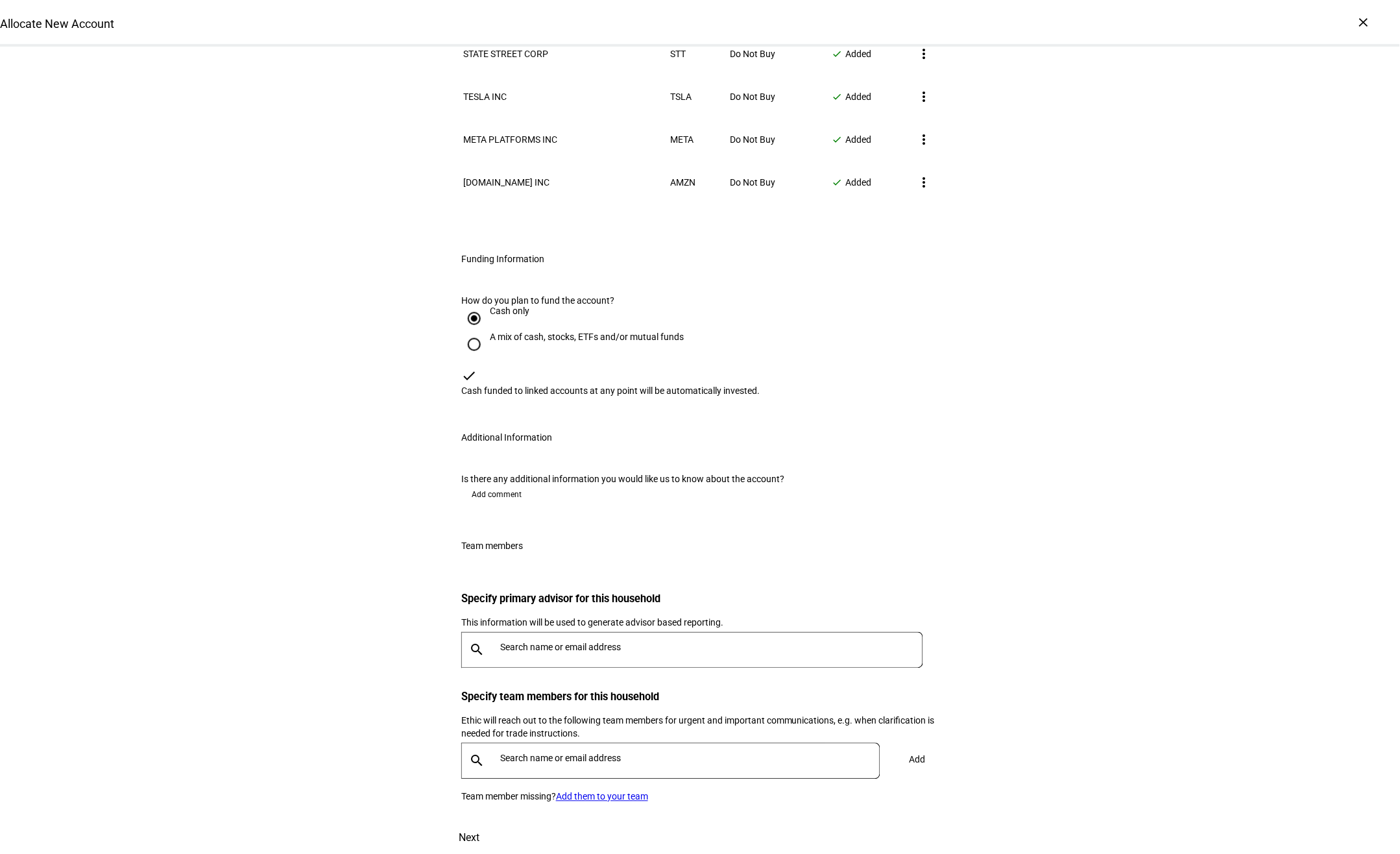
click at [528, 486] on input "text" at bounding box center [714, 647] width 428 height 10
type input "vient"
click at [546, 486] on div "[EMAIL_ADDRESS][DOMAIN_NAME]" at bounding box center [581, 754] width 144 height 13
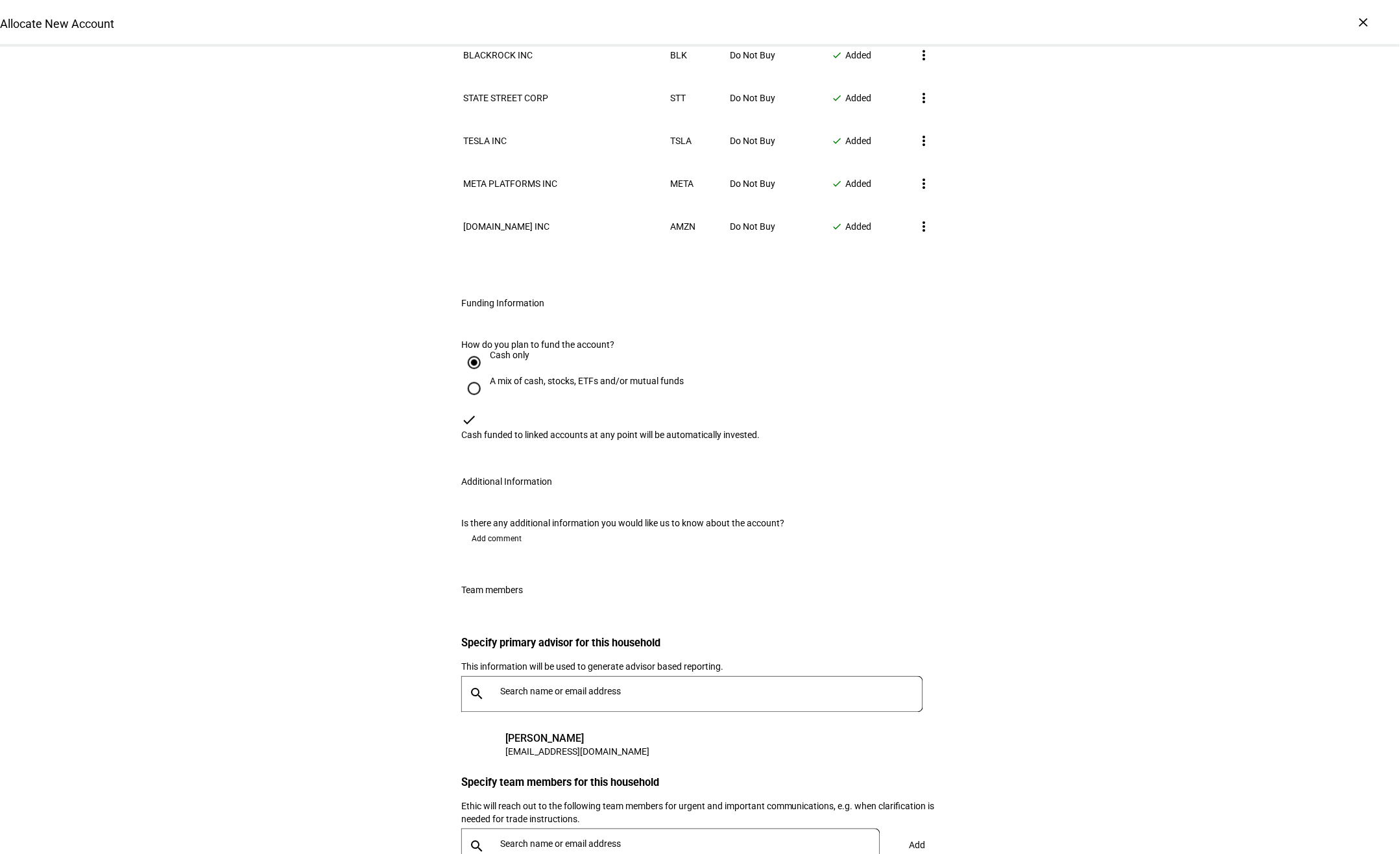
scroll to position [2027, 0]
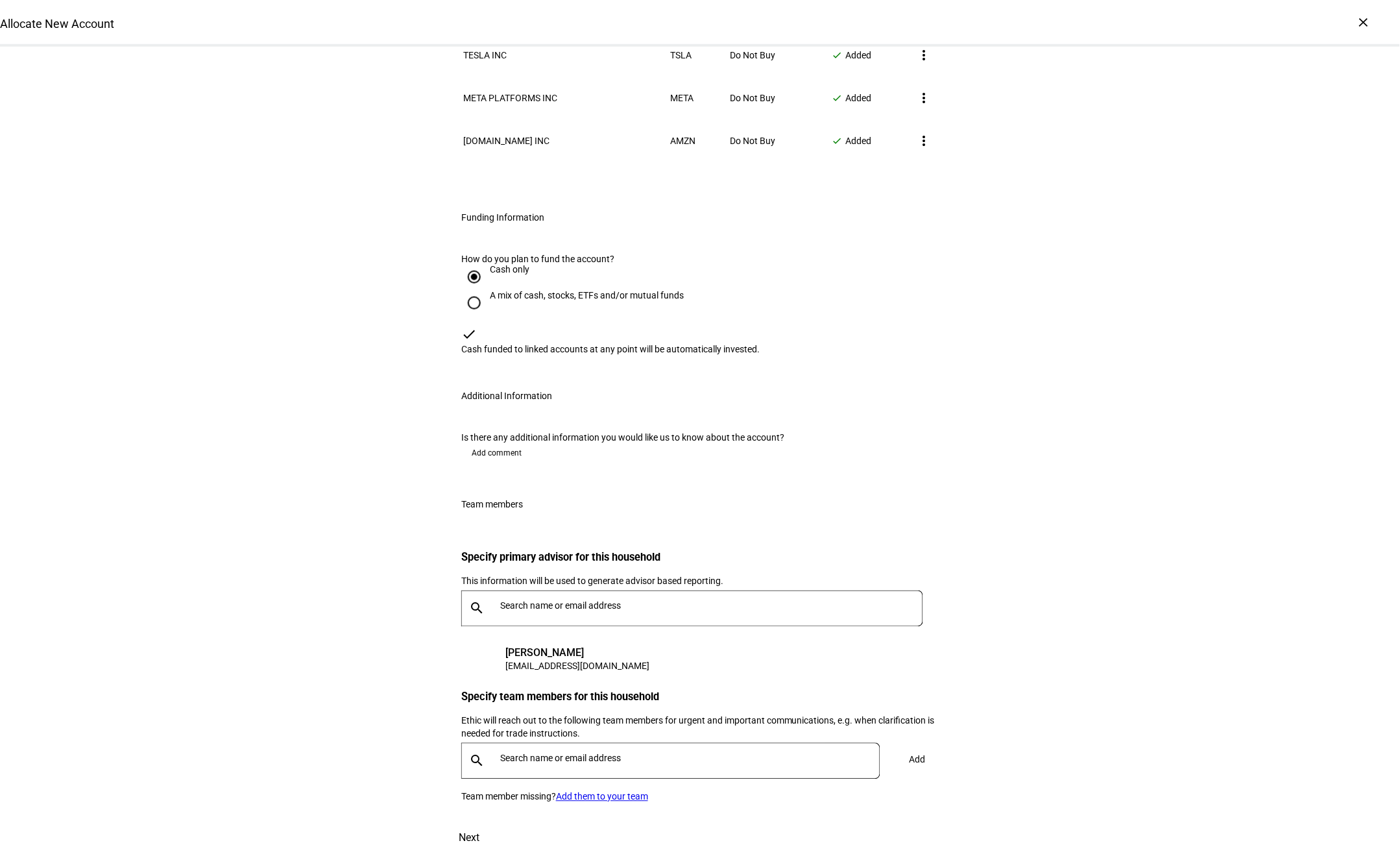
click at [479, 486] on span "Next" at bounding box center [470, 838] width 21 height 31
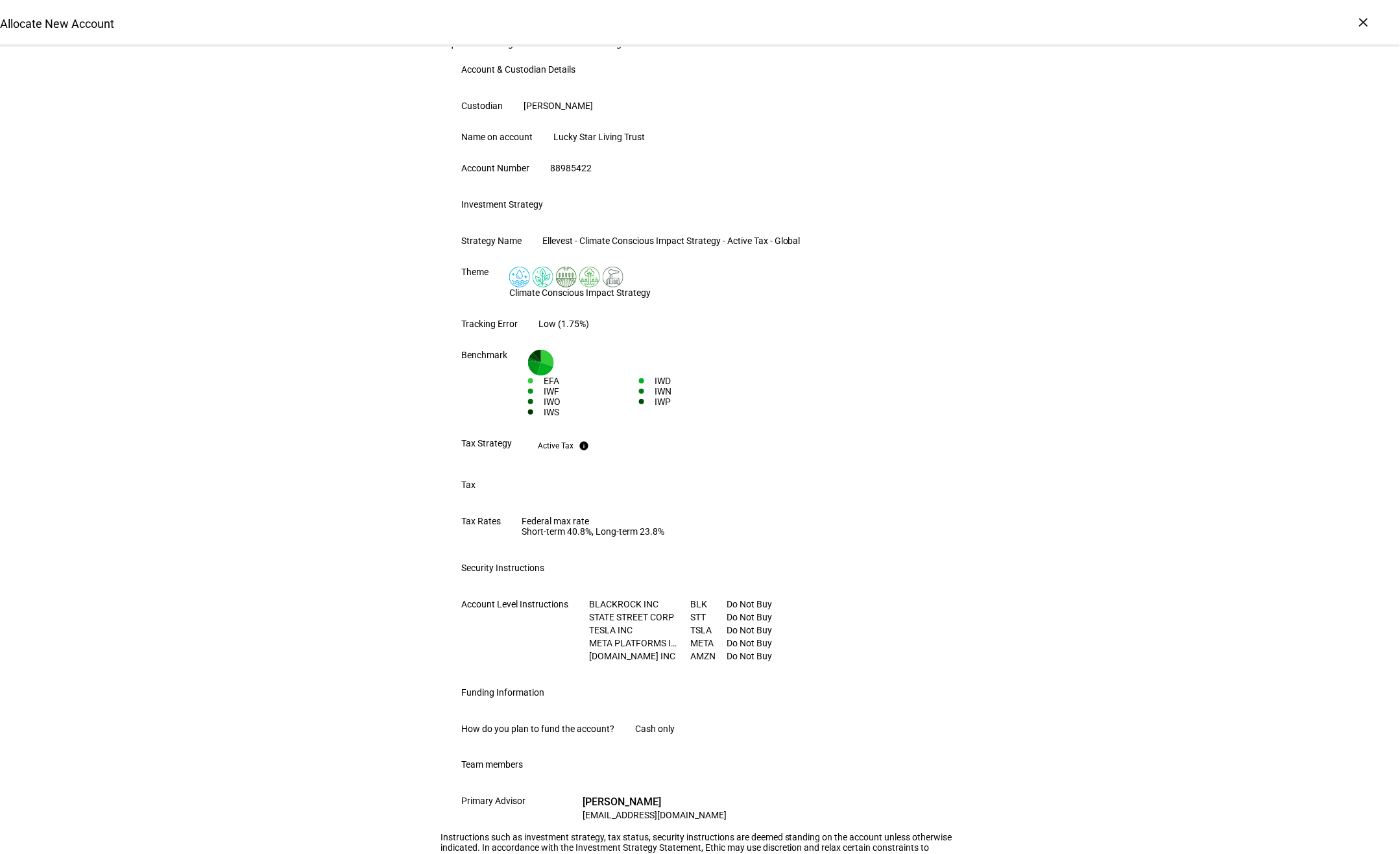
scroll to position [464, 0]
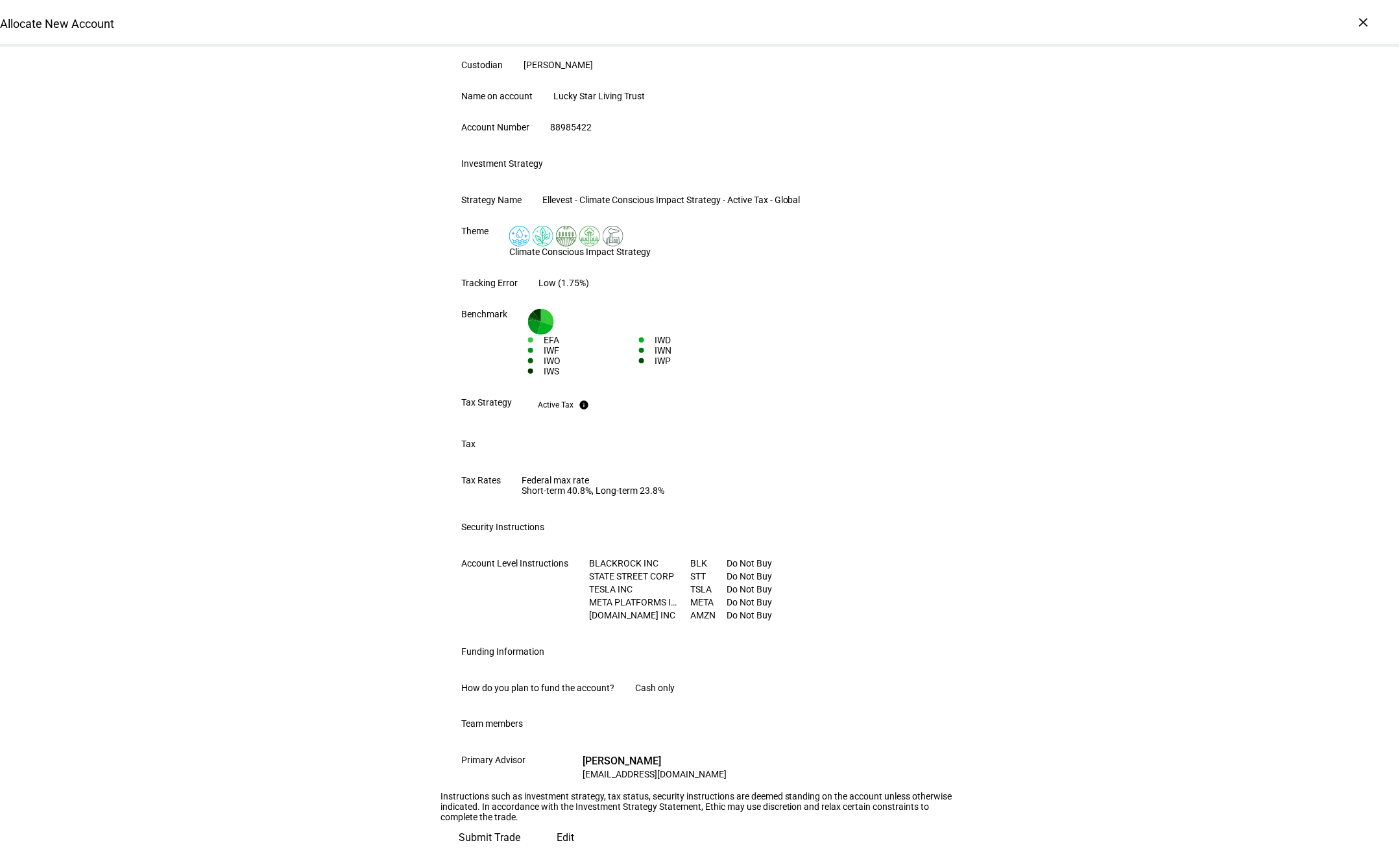
click at [520, 486] on span "Submit Trade" at bounding box center [490, 838] width 62 height 31
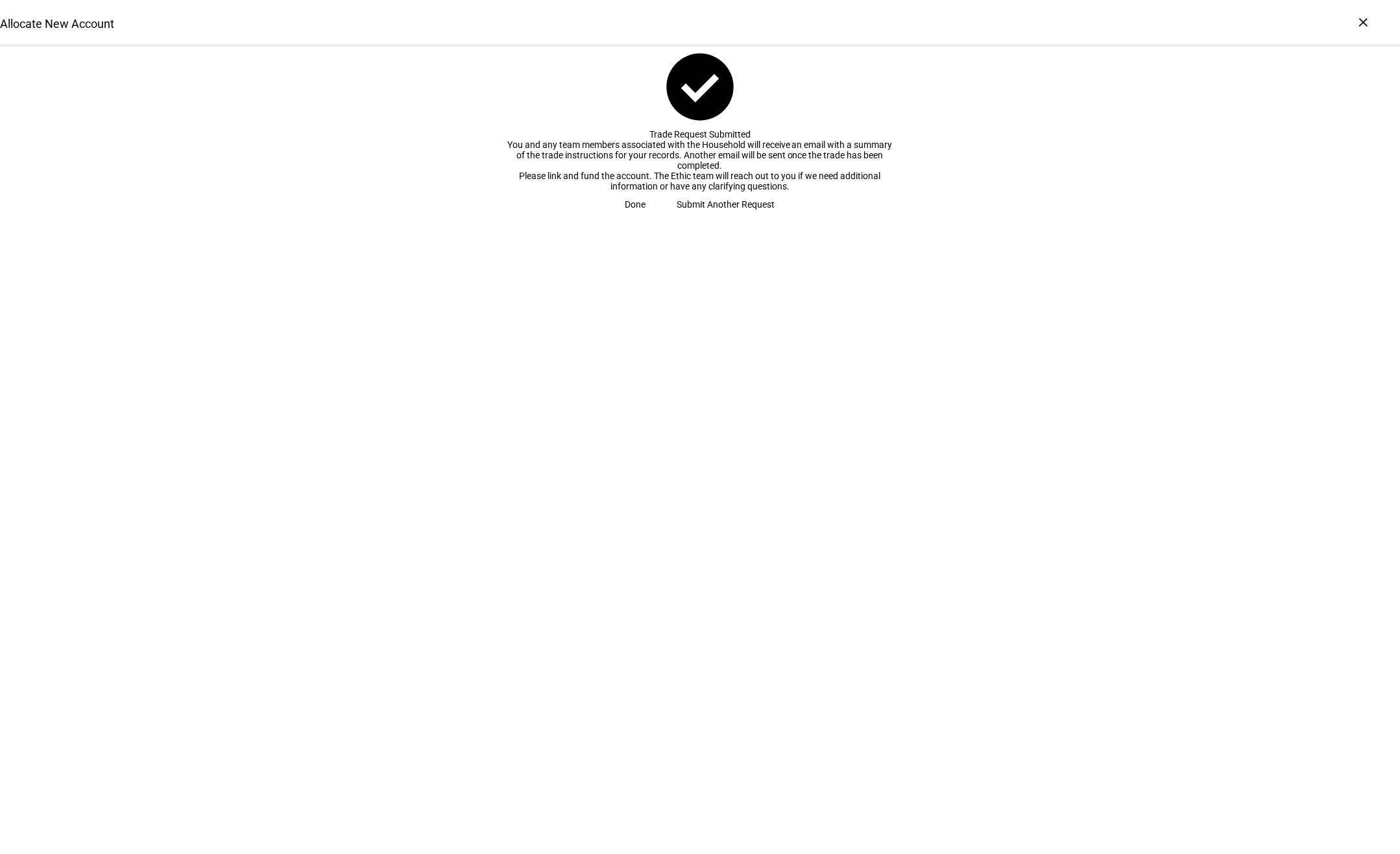
click at [646, 218] on span "Done" at bounding box center [636, 204] width 21 height 26
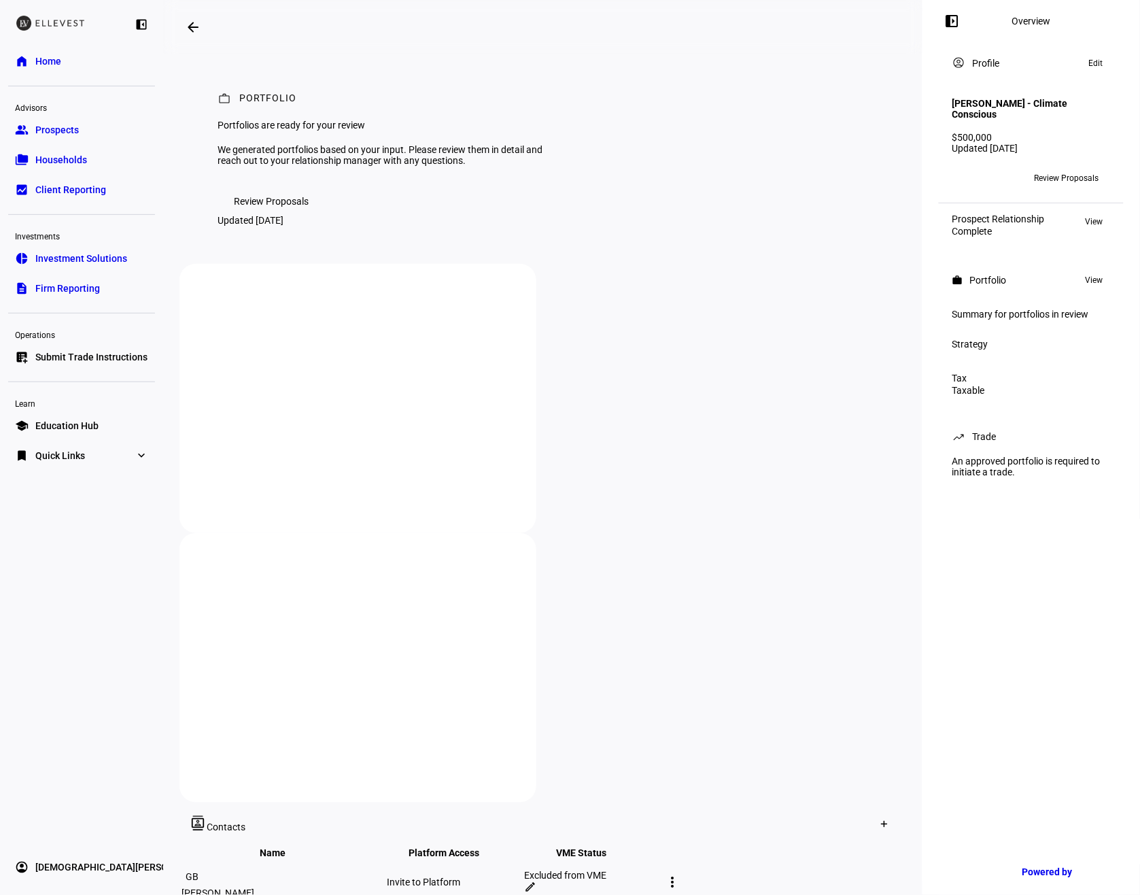
click at [292, 215] on span "Review Proposals" at bounding box center [271, 201] width 75 height 27
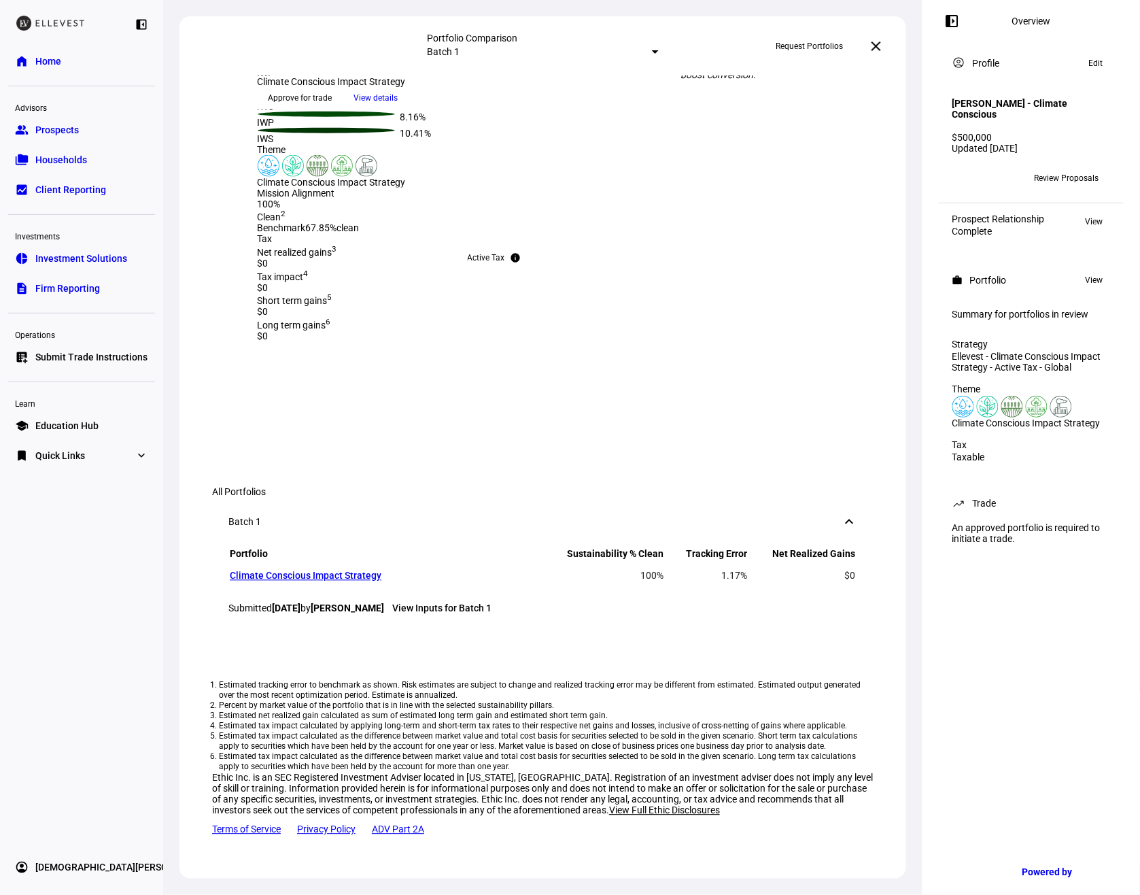
scroll to position [892, 0]
click at [398, 108] on span "View details" at bounding box center [376, 98] width 44 height 20
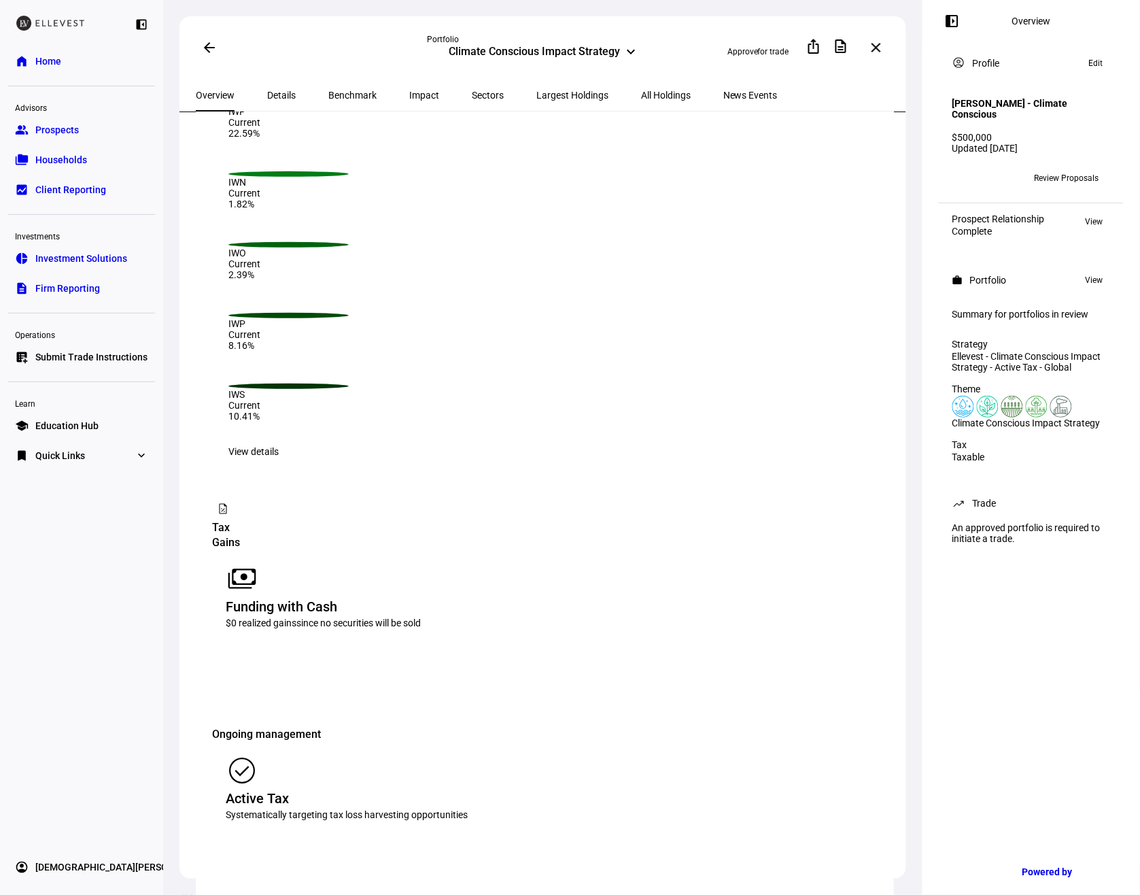
scroll to position [1119, 0]
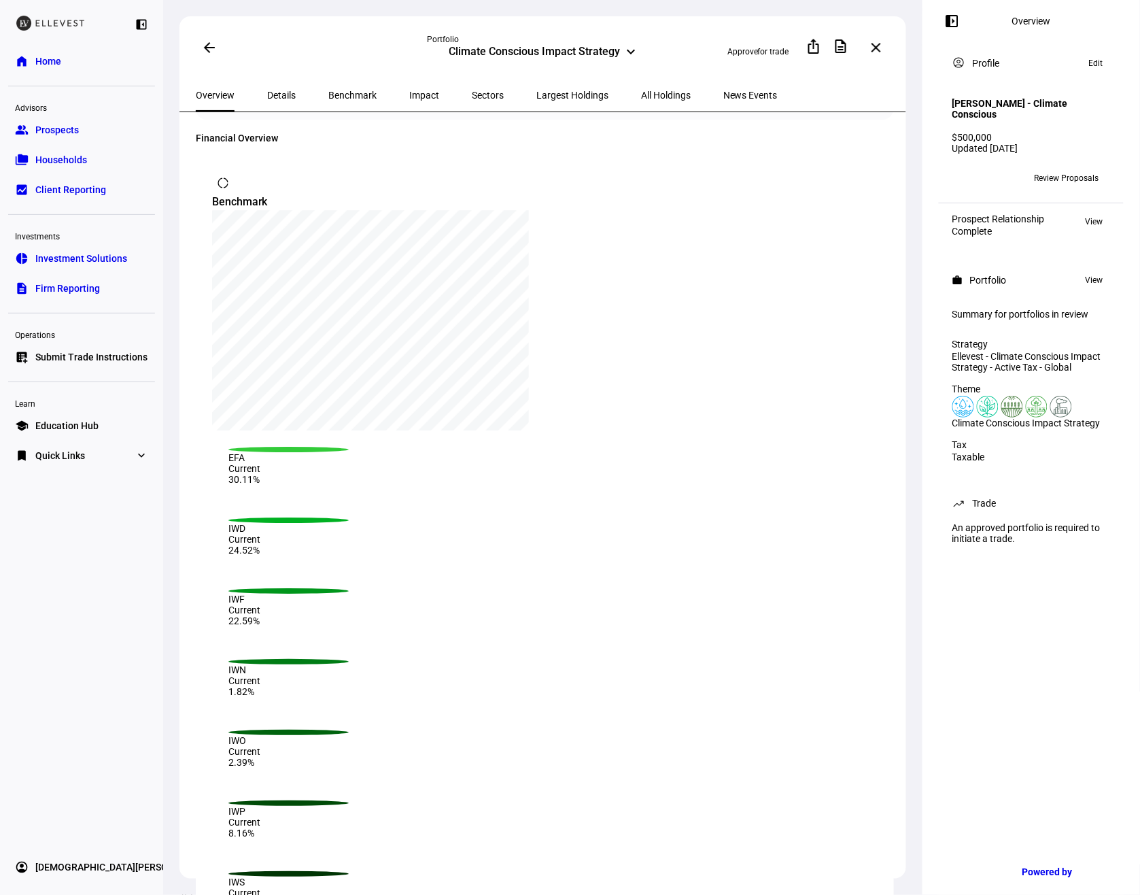
click at [536, 92] on span "Largest Holdings" at bounding box center [572, 95] width 72 height 10
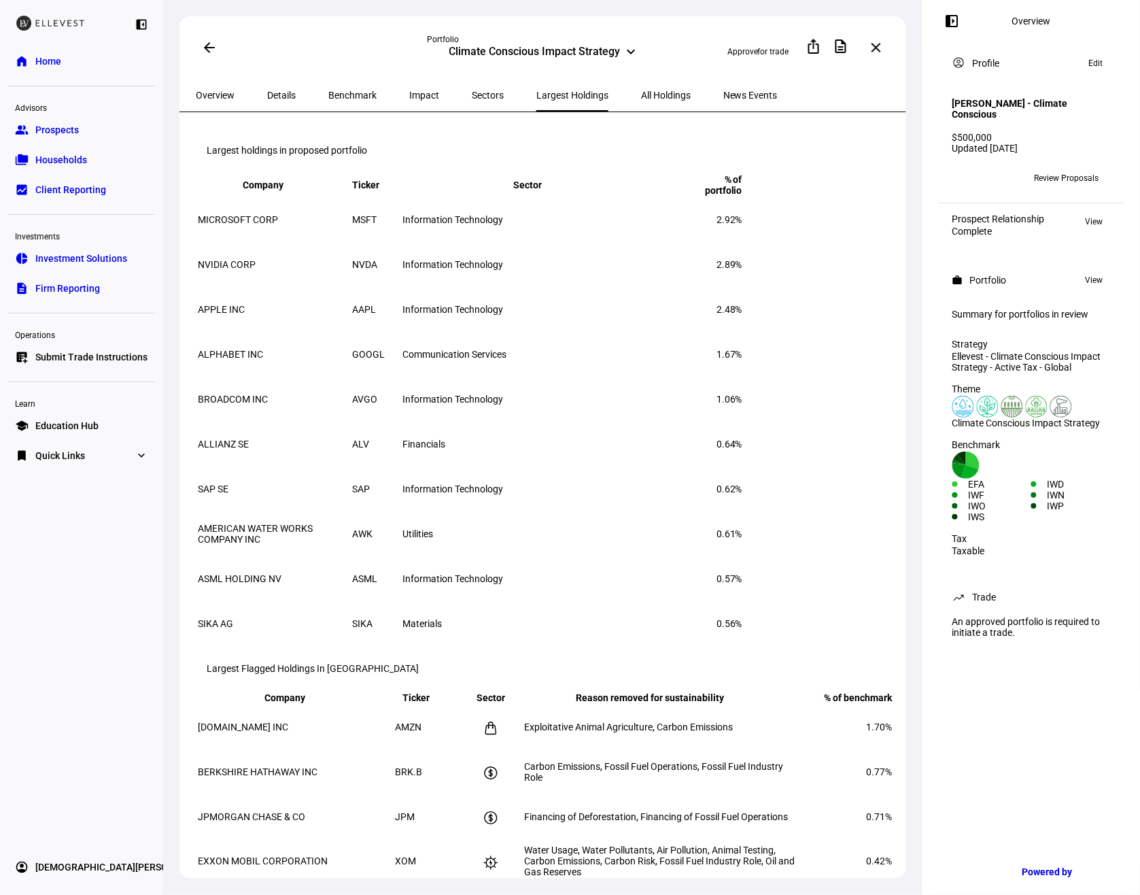
click at [207, 41] on mat-icon "arrow_back" at bounding box center [209, 47] width 16 height 16
